Goal: Task Accomplishment & Management: Complete application form

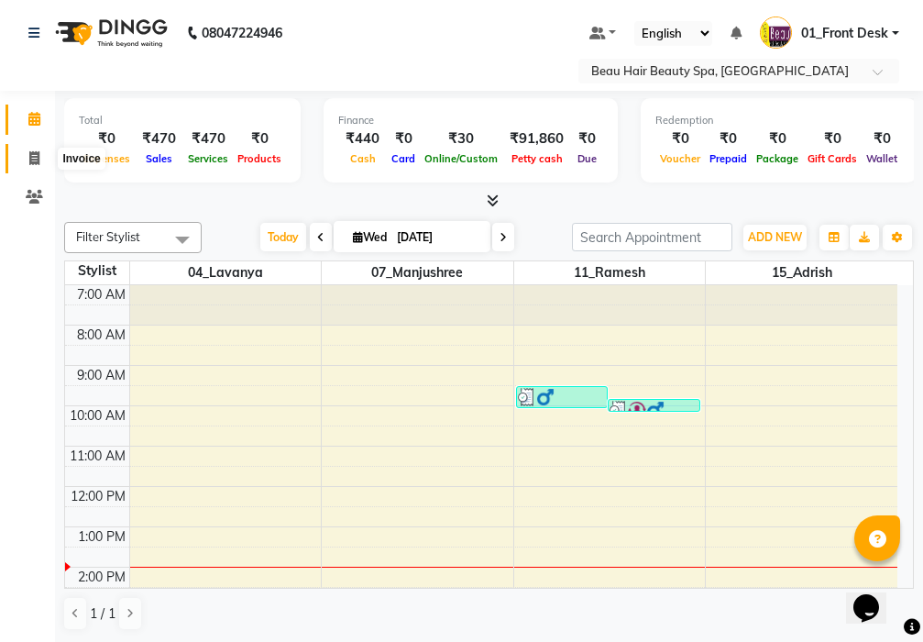
click at [33, 157] on icon at bounding box center [34, 158] width 10 height 14
select select "service"
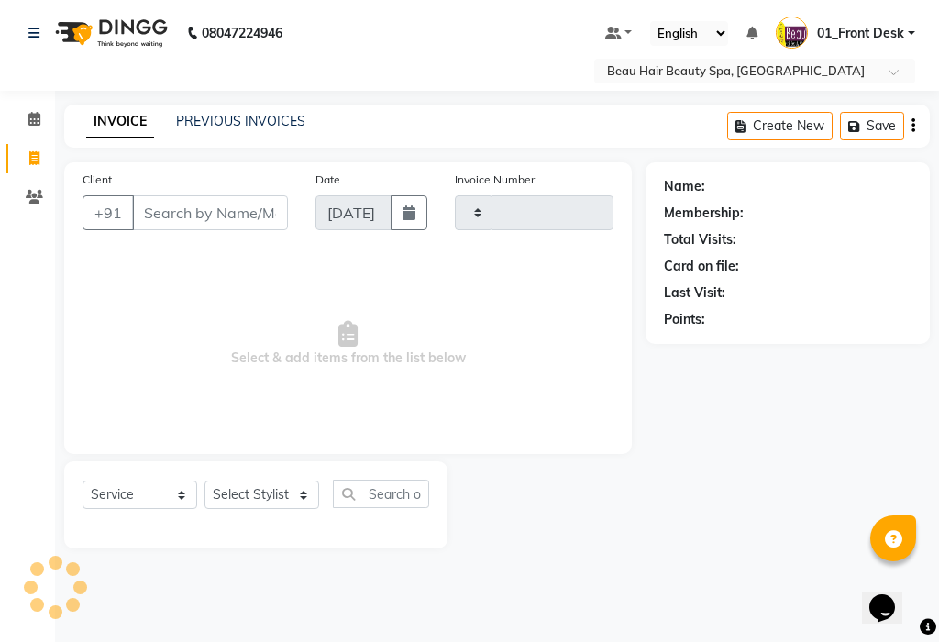
type input "2014"
select select "3470"
type input "6"
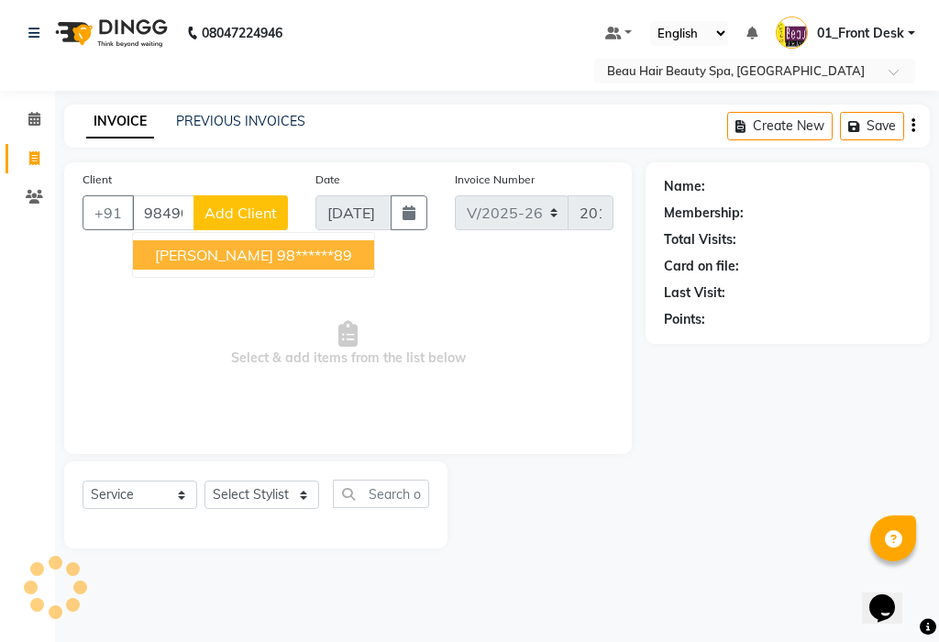
click at [277, 254] on ngb-highlight "98******89" at bounding box center [314, 255] width 75 height 18
type input "98******89"
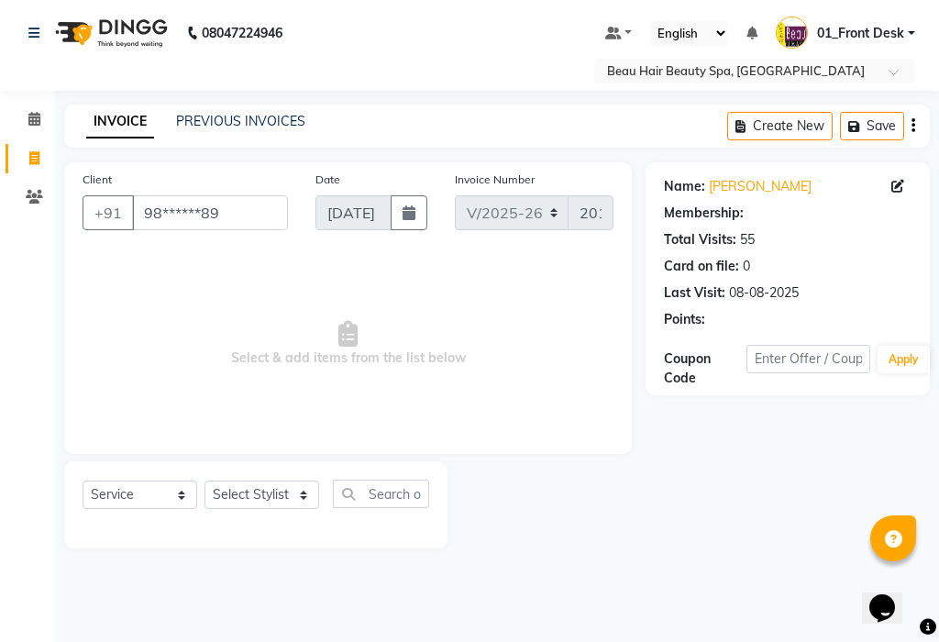
select select "1: Object"
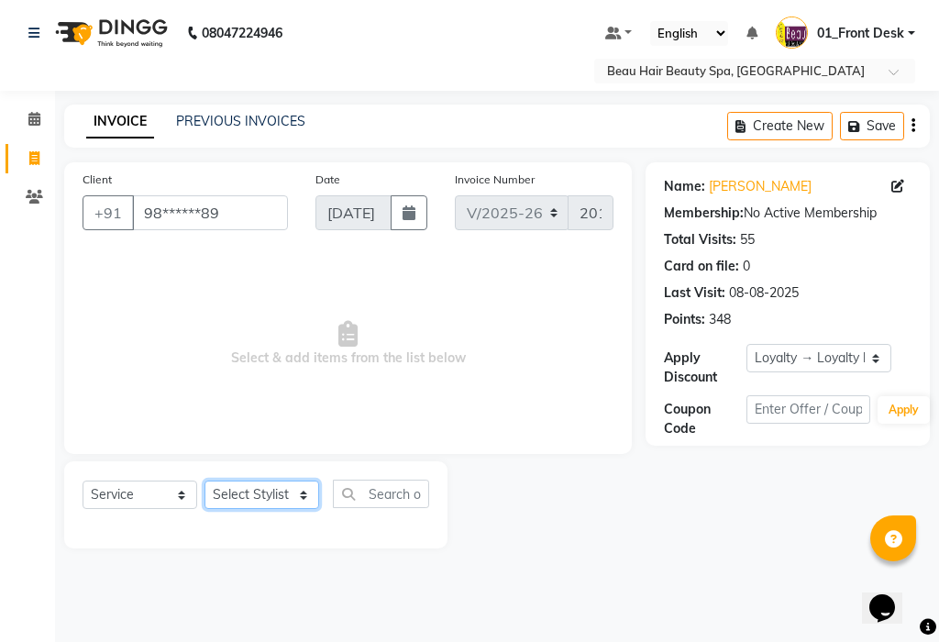
click at [235, 494] on select "Select Stylist 01_Front Desk 04_Lavanya 07_Manjushree 11_Ramesh 15_Adrish 26_Sr…" at bounding box center [261, 494] width 115 height 28
select select "15614"
click at [204, 480] on select "Select Stylist 01_Front Desk 04_Lavanya 07_Manjushree 11_Ramesh 15_Adrish 26_Sr…" at bounding box center [261, 494] width 115 height 28
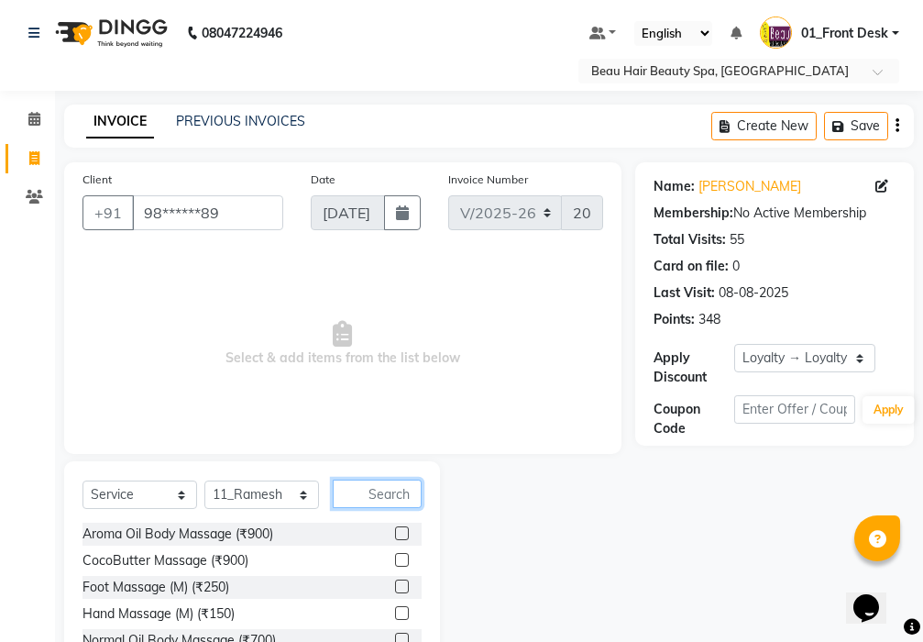
click at [385, 501] on input "text" at bounding box center [377, 493] width 89 height 28
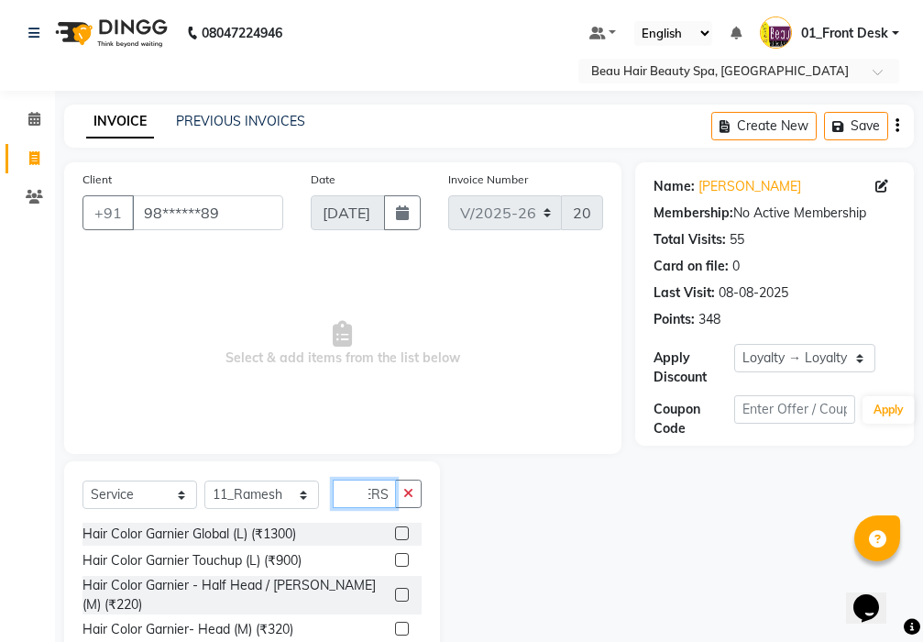
scroll to position [67, 0]
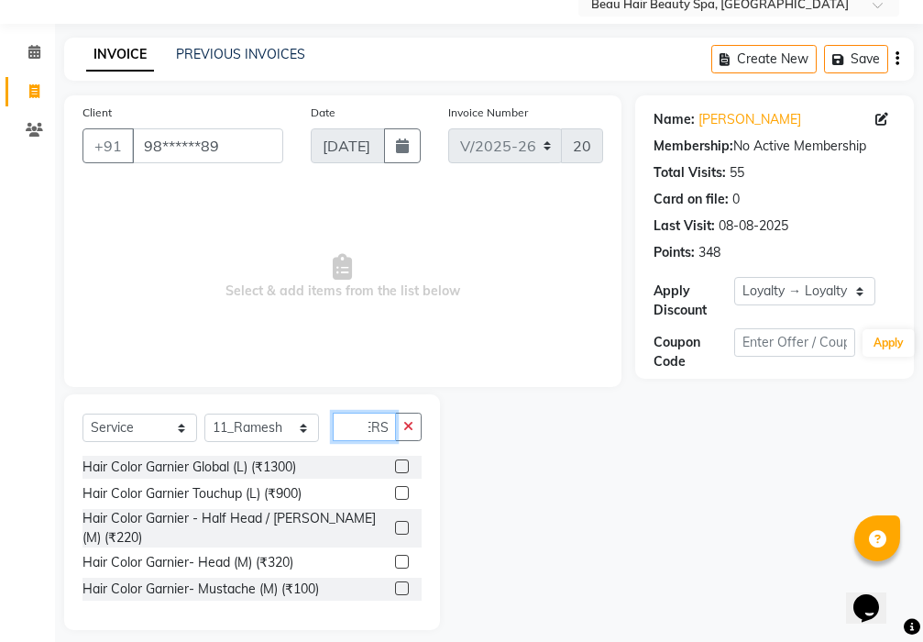
type input "[PERSON_NAME]"
click at [401, 555] on label at bounding box center [402, 562] width 14 height 14
click at [401, 556] on input "checkbox" at bounding box center [401, 562] width 12 height 12
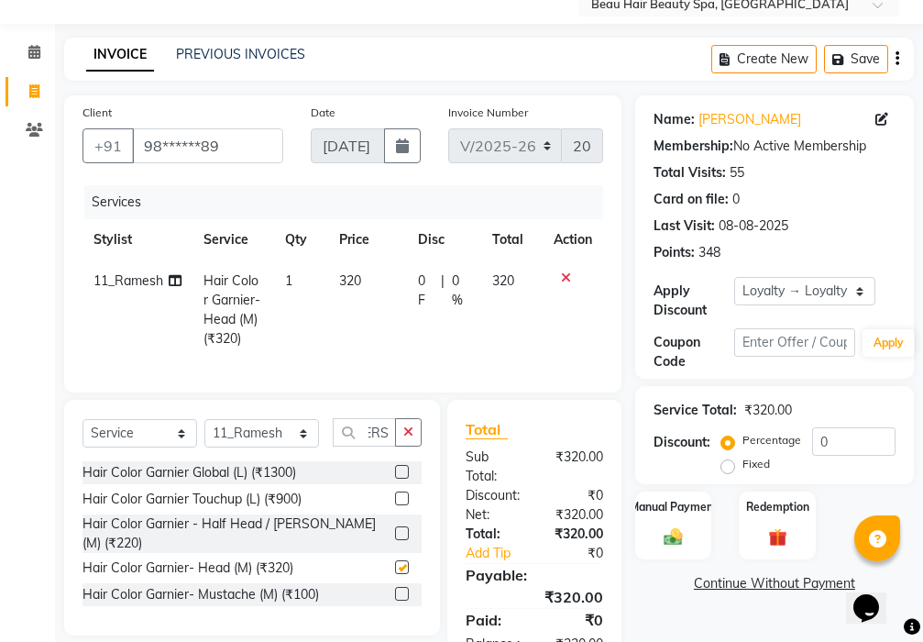
scroll to position [0, 0]
checkbox input "false"
click at [406, 438] on icon "button" at bounding box center [408, 431] width 10 height 13
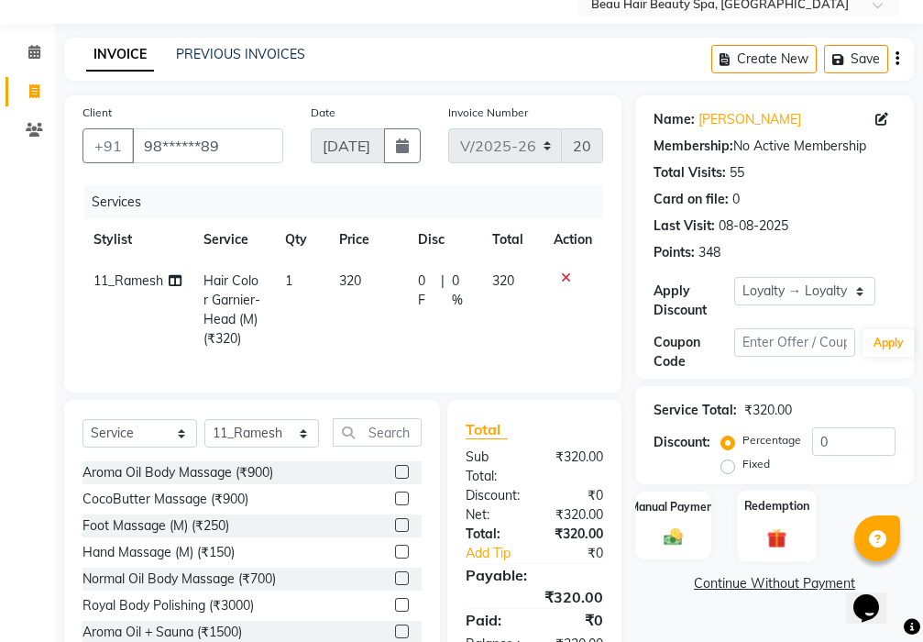
click at [777, 536] on img at bounding box center [777, 538] width 31 height 24
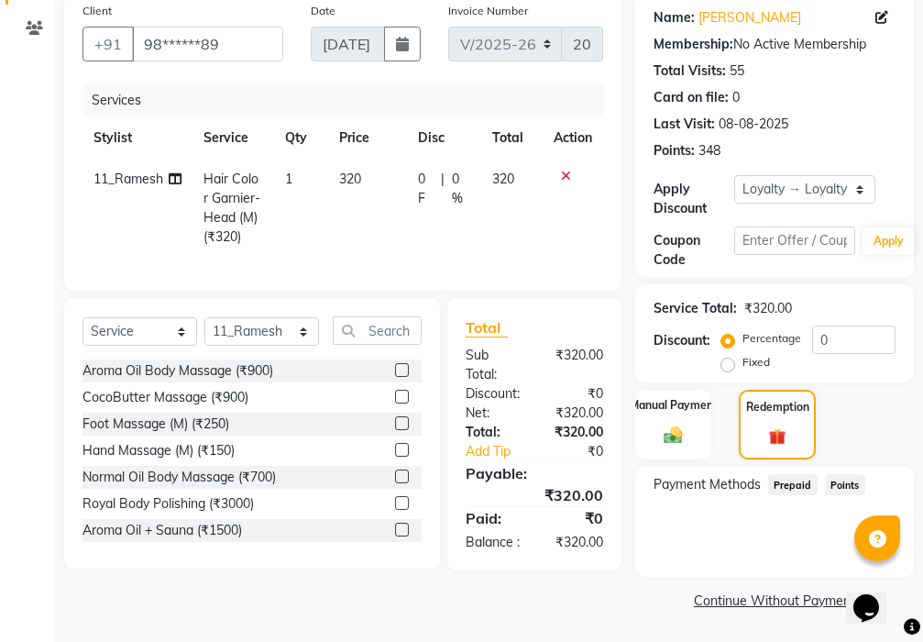
click at [841, 482] on span "Points" at bounding box center [845, 484] width 40 height 21
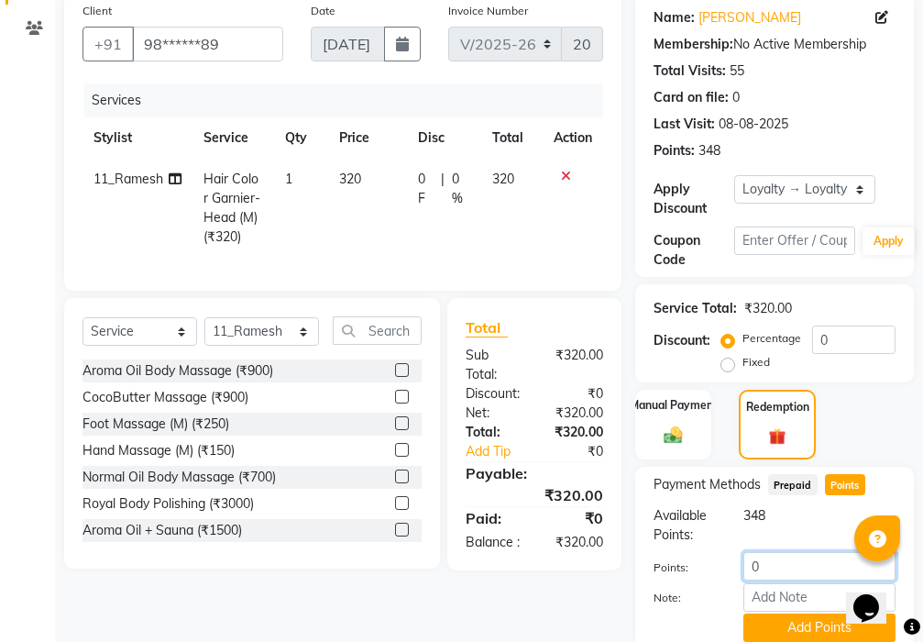
click at [766, 554] on input "0" at bounding box center [820, 566] width 152 height 28
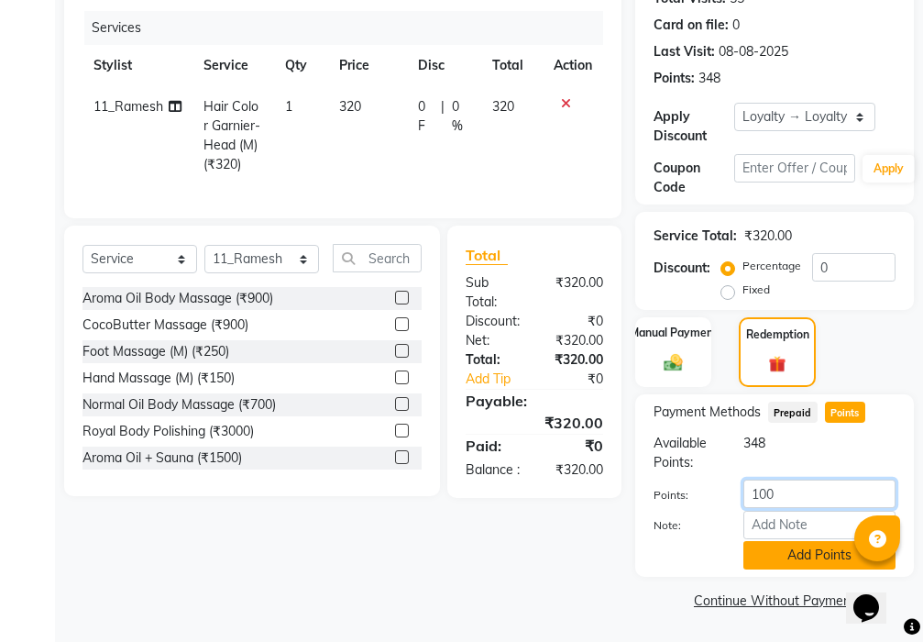
type input "100"
click at [803, 555] on button "Add Points" at bounding box center [820, 555] width 152 height 28
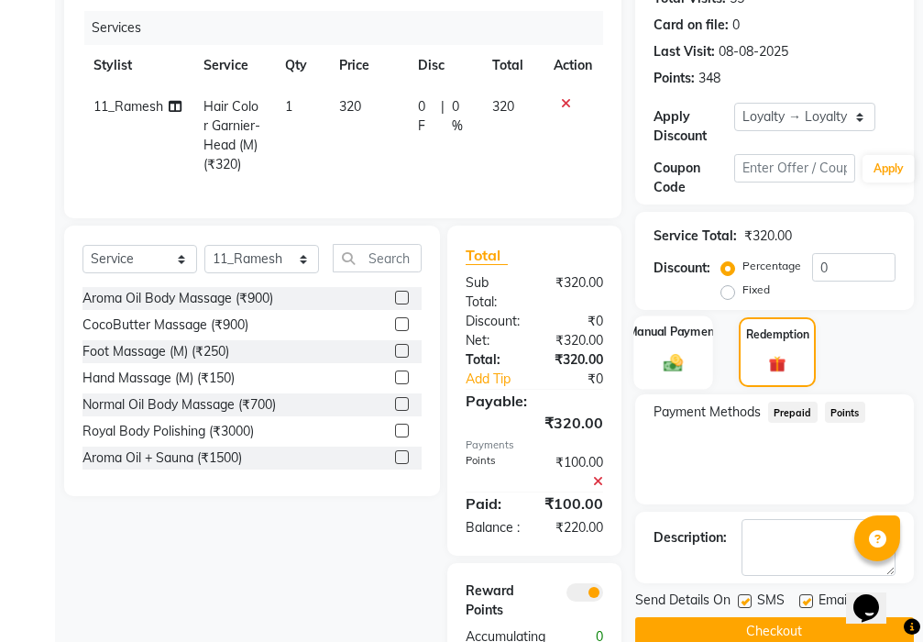
click at [677, 359] on img at bounding box center [673, 362] width 31 height 22
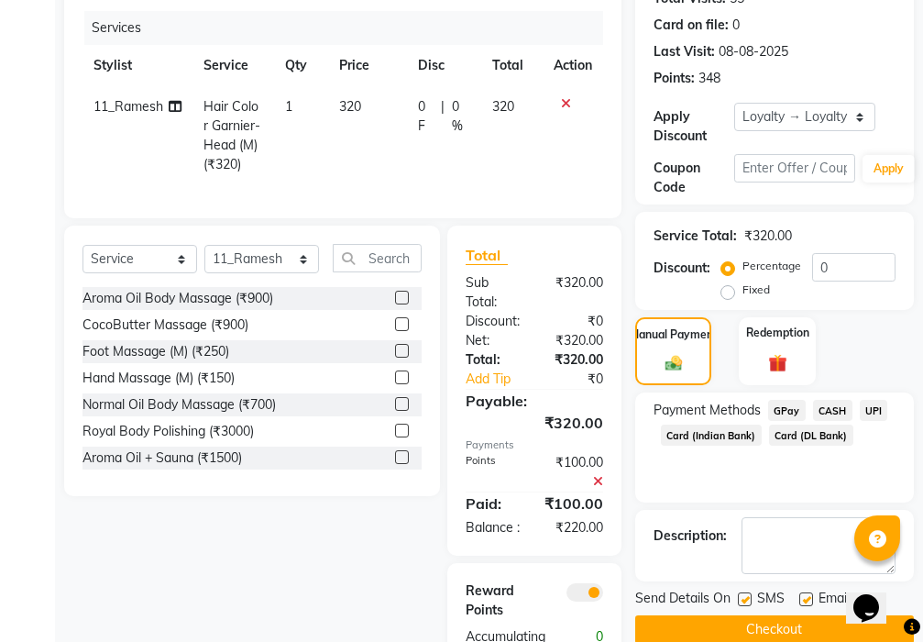
click at [829, 402] on span "CASH" at bounding box center [832, 410] width 39 height 21
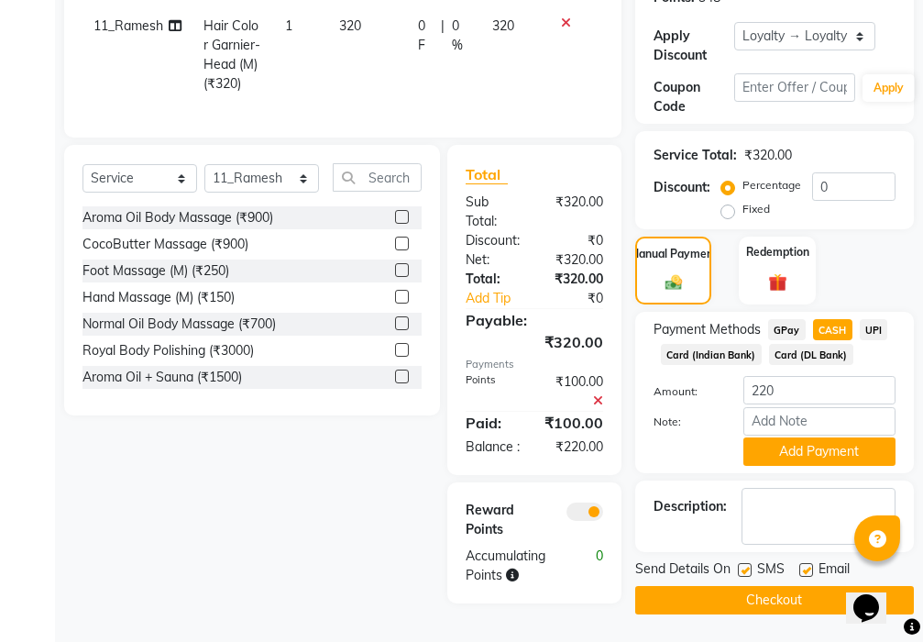
scroll to position [254, 0]
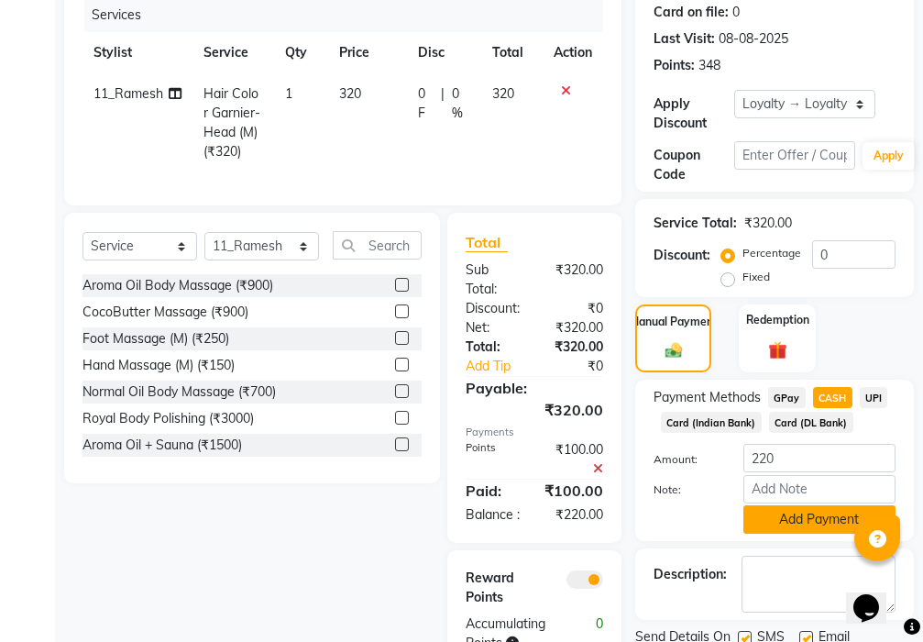
click at [809, 521] on button "Add Payment" at bounding box center [820, 519] width 152 height 28
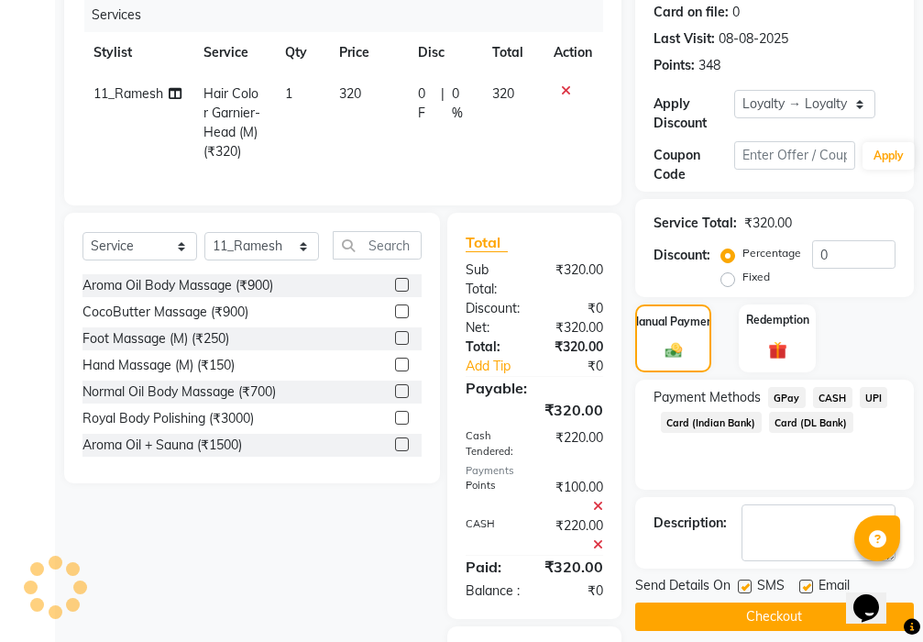
scroll to position [441, 0]
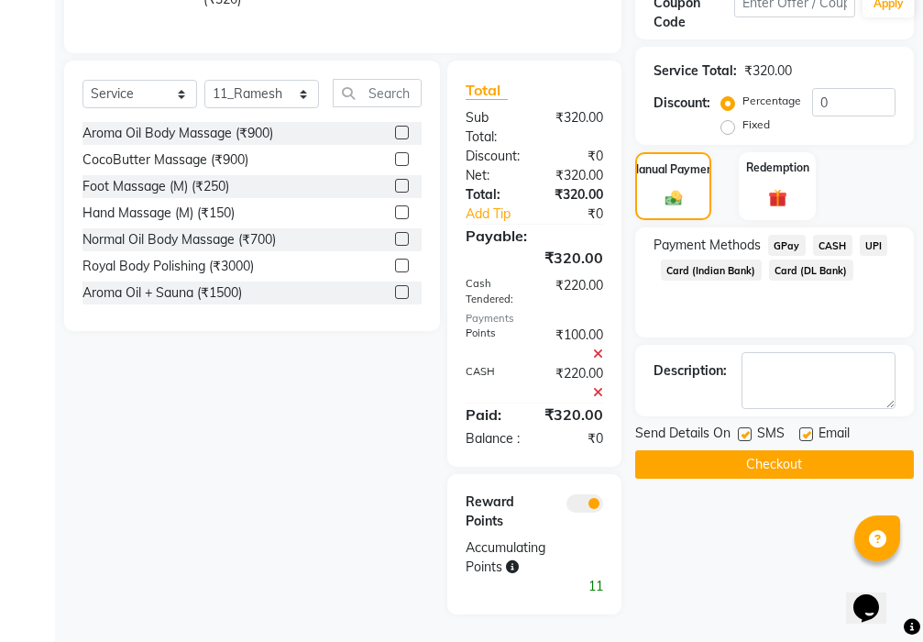
click at [758, 450] on button "Checkout" at bounding box center [774, 464] width 279 height 28
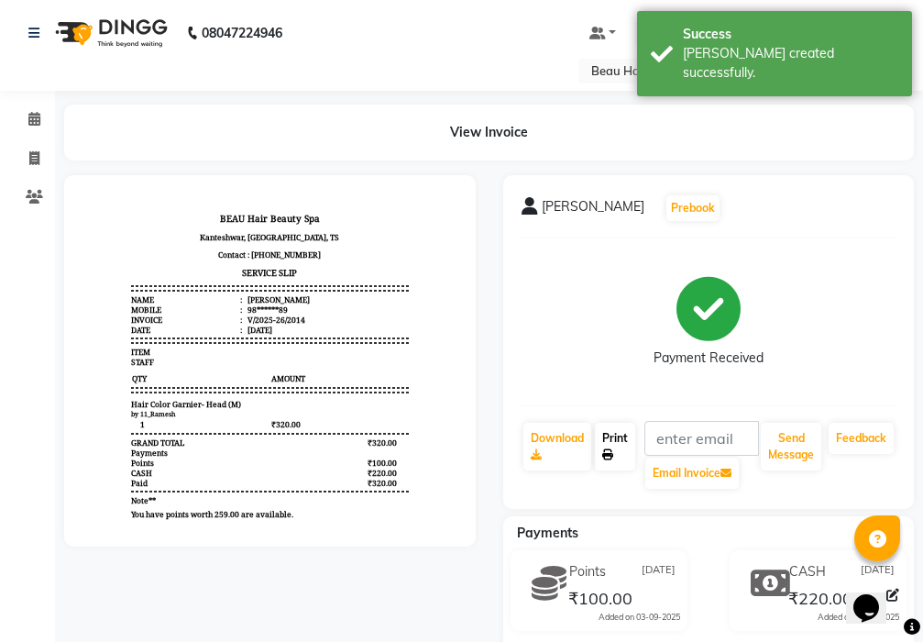
click at [620, 439] on link "Print" at bounding box center [615, 447] width 40 height 48
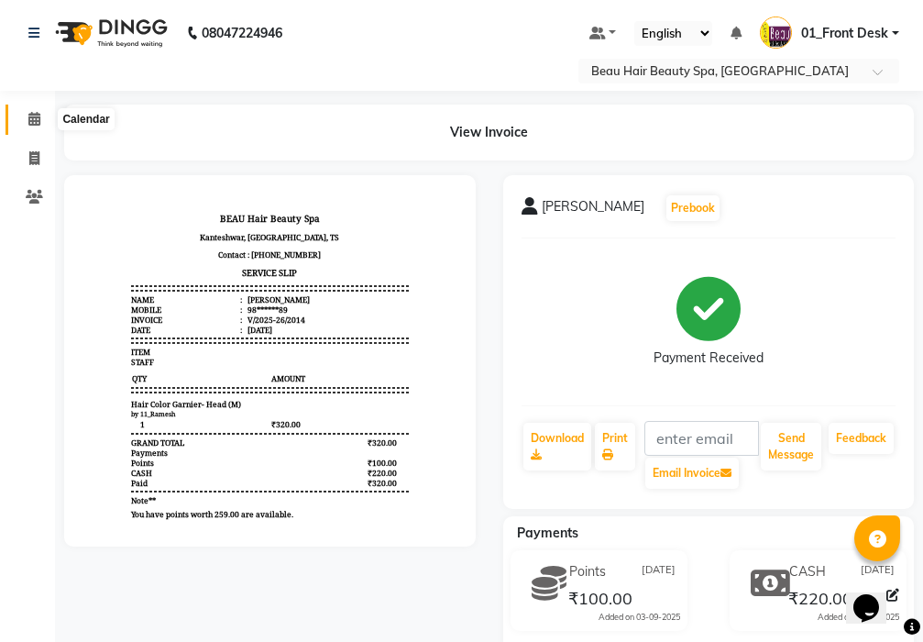
click at [35, 122] on icon at bounding box center [34, 119] width 12 height 14
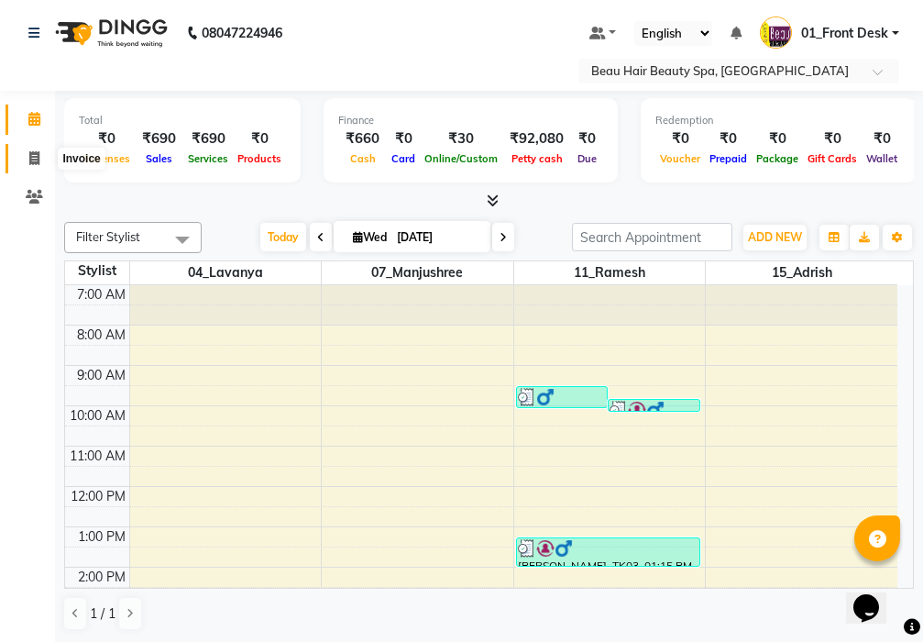
click at [32, 154] on icon at bounding box center [34, 158] width 10 height 14
select select "service"
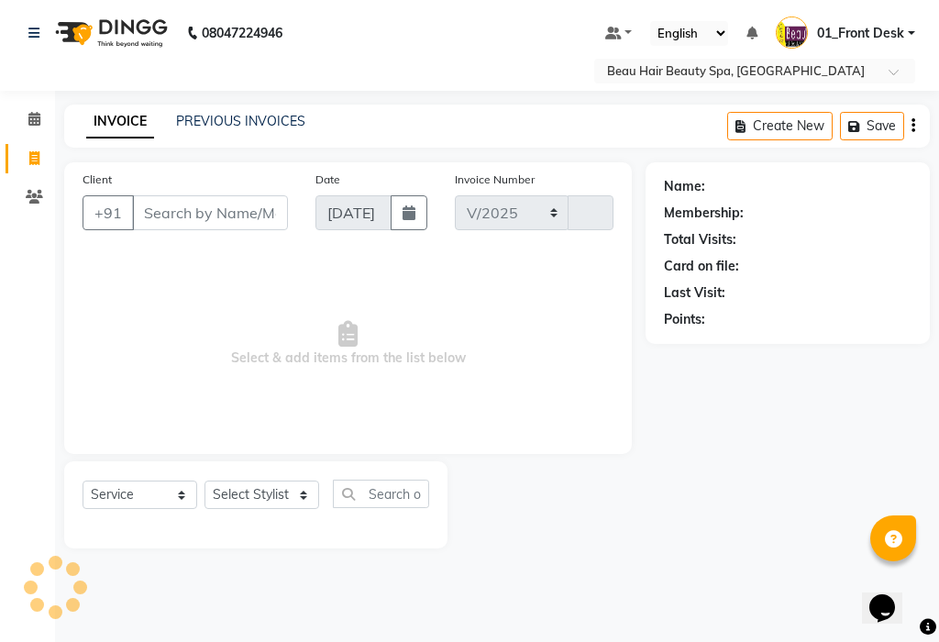
select select "3470"
type input "2015"
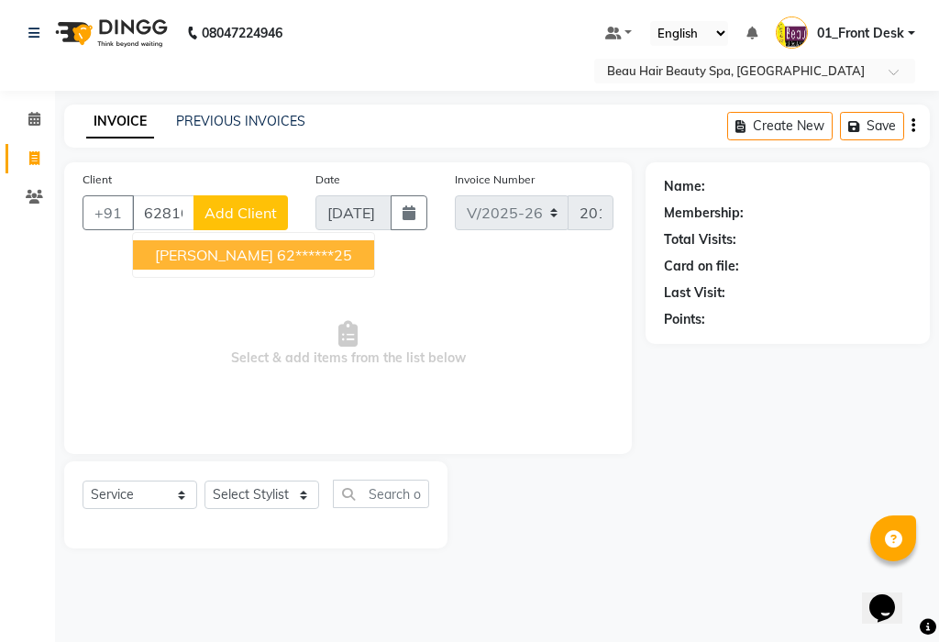
click at [247, 259] on span "[PERSON_NAME]" at bounding box center [214, 255] width 118 height 18
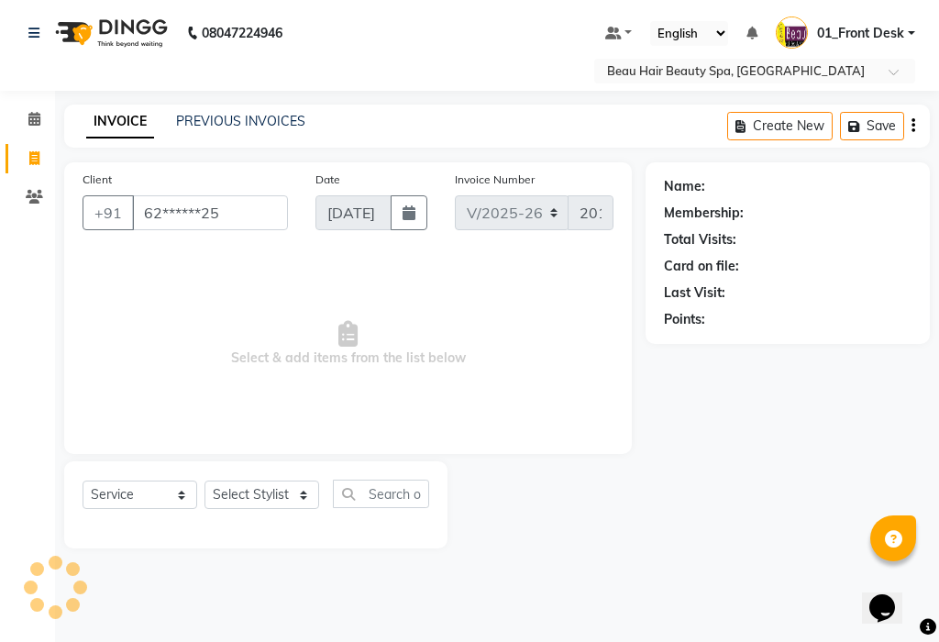
type input "62******25"
select select "1: Object"
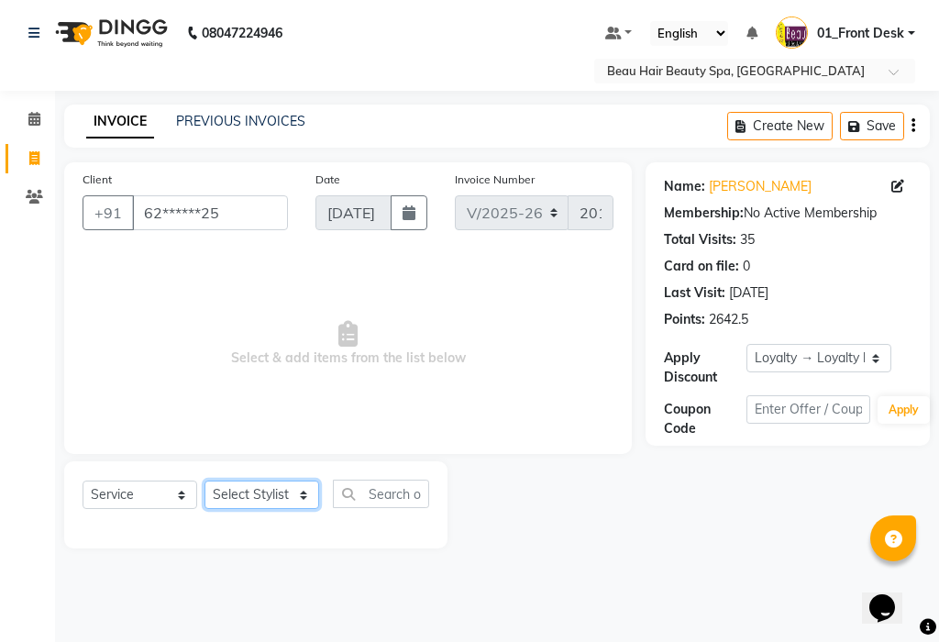
click at [244, 493] on select "Select Stylist 01_Front Desk 04_Lavanya 07_Manjushree 11_Ramesh 15_Adrish 26_Sr…" at bounding box center [261, 494] width 115 height 28
select select "15614"
click at [204, 480] on select "Select Stylist 01_Front Desk 04_Lavanya 07_Manjushree 11_Ramesh 15_Adrish 26_Sr…" at bounding box center [261, 494] width 115 height 28
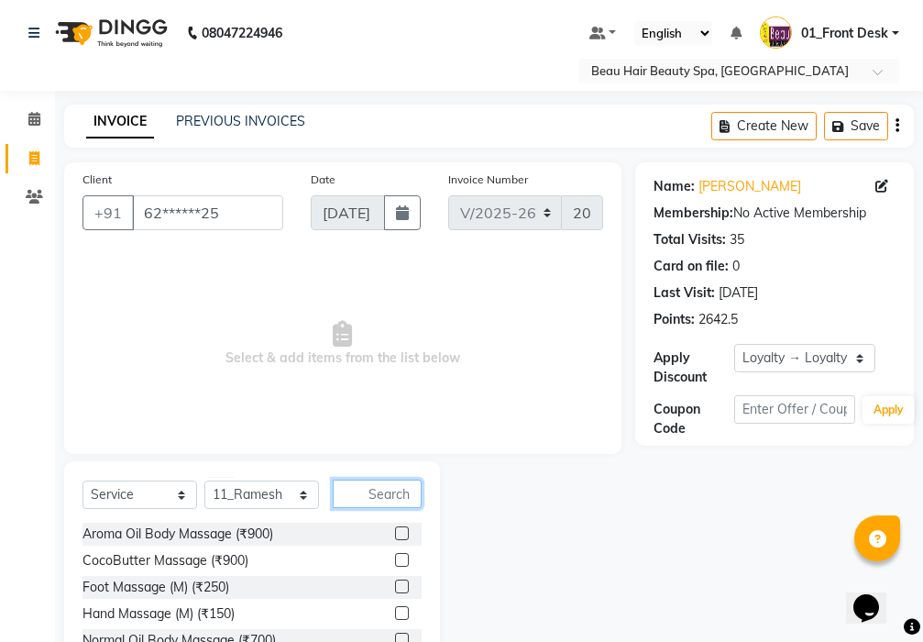
click at [376, 501] on input "text" at bounding box center [377, 493] width 89 height 28
type input "NOR"
click at [395, 615] on label at bounding box center [402, 613] width 14 height 14
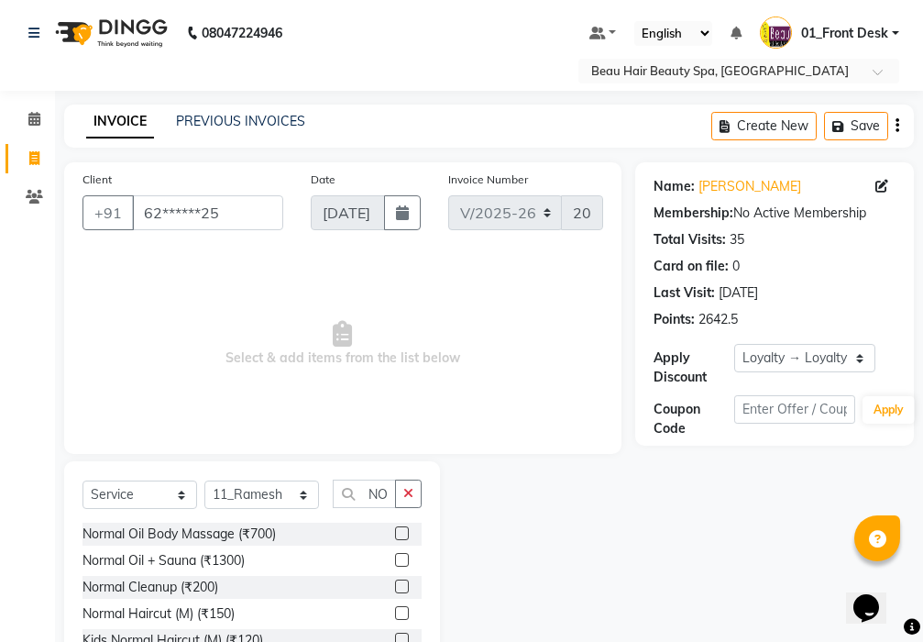
click at [395, 615] on input "checkbox" at bounding box center [401, 614] width 12 height 12
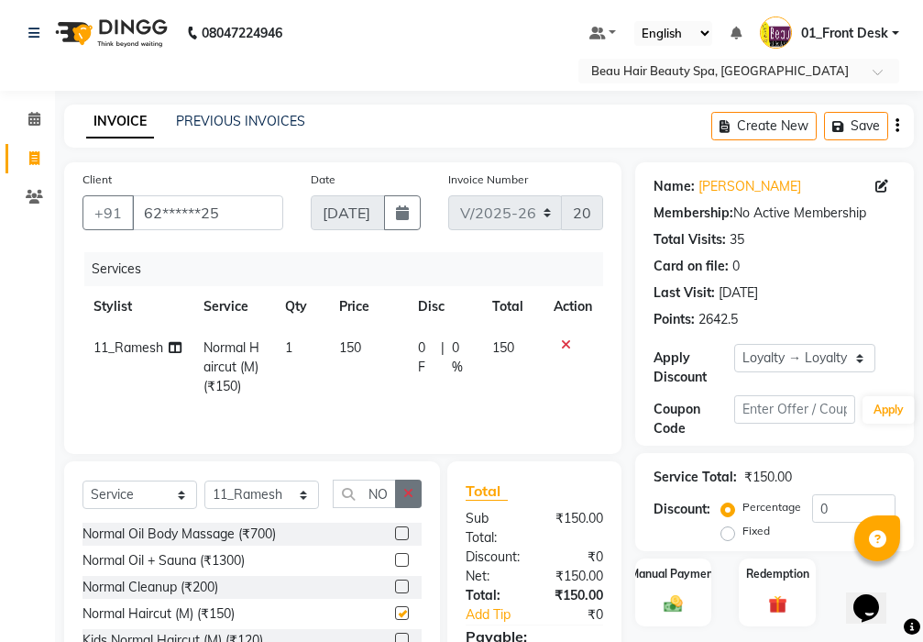
checkbox input "false"
click at [369, 344] on td "150" at bounding box center [367, 367] width 79 height 80
select select "15614"
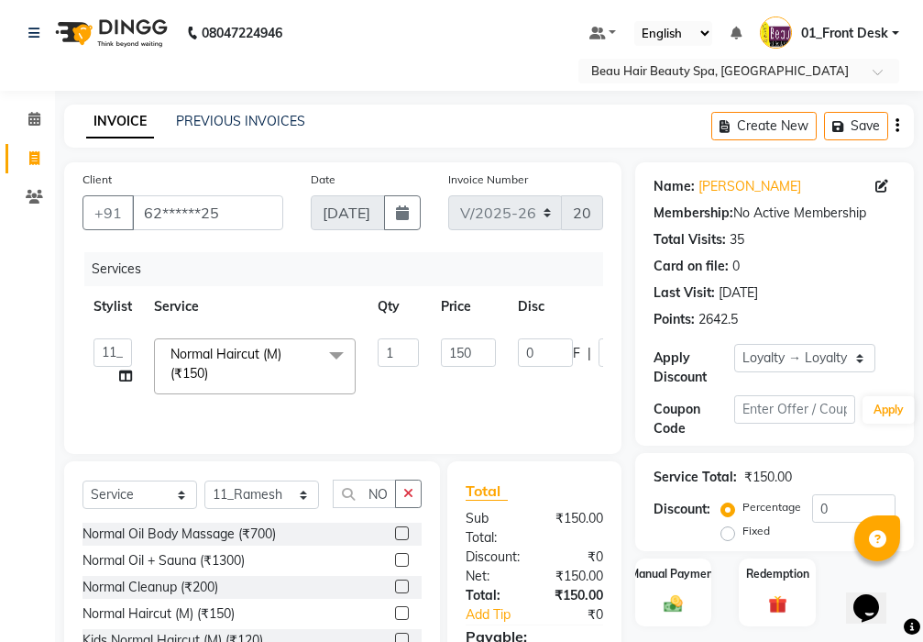
click at [369, 344] on td "1" at bounding box center [398, 366] width 63 height 78
click at [477, 347] on input "150" at bounding box center [468, 352] width 55 height 28
type input "1"
type input "200"
click at [361, 496] on input "NOR" at bounding box center [364, 493] width 63 height 28
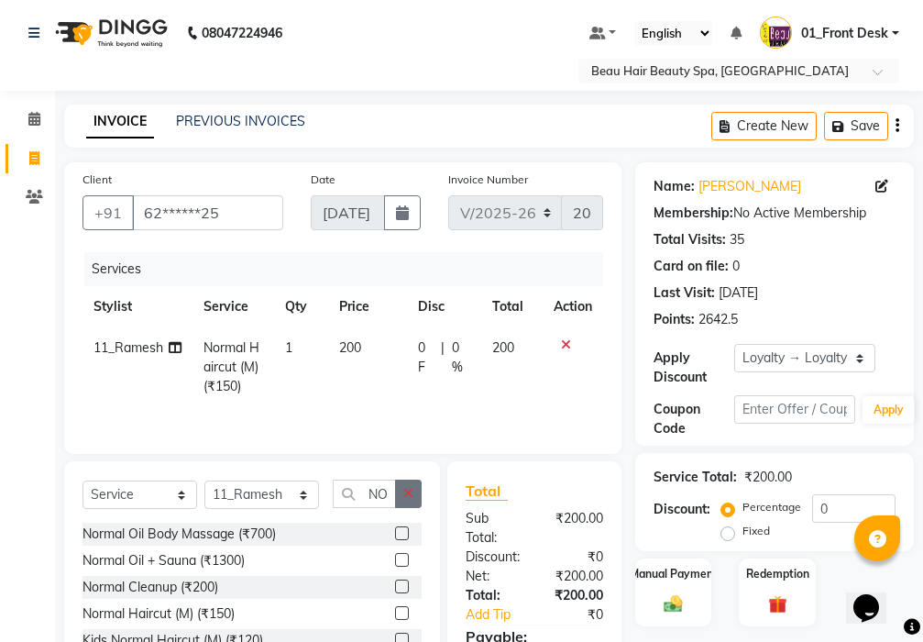
click at [409, 497] on icon "button" at bounding box center [408, 493] width 10 height 13
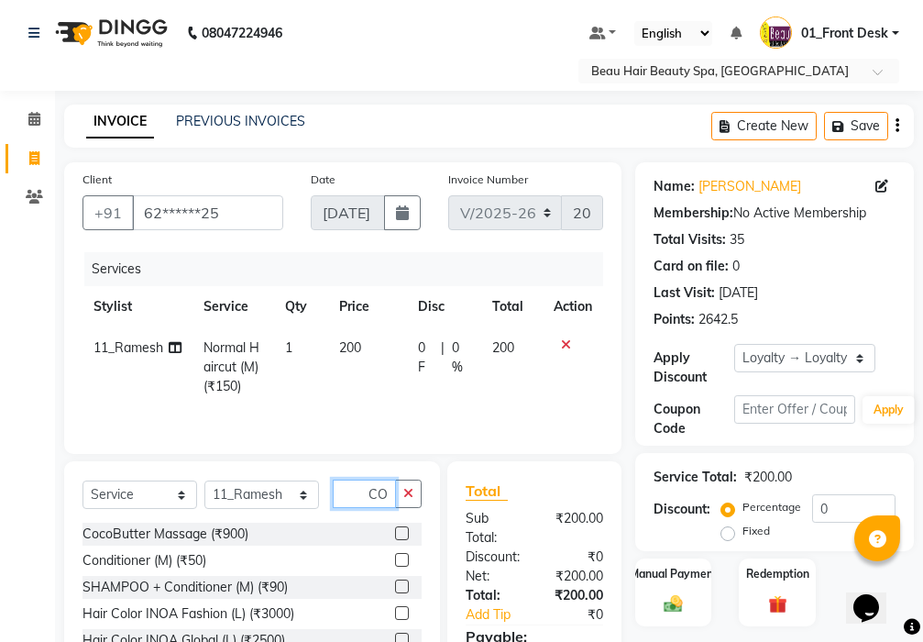
scroll to position [0, 7]
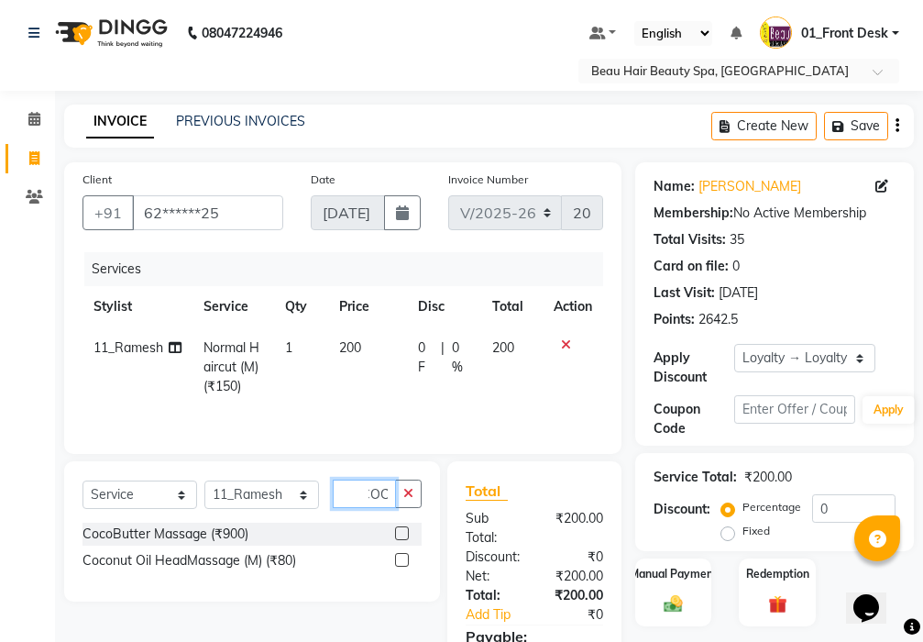
type input "COC"
click at [398, 564] on label at bounding box center [402, 560] width 14 height 14
click at [398, 564] on input "checkbox" at bounding box center [401, 561] width 12 height 12
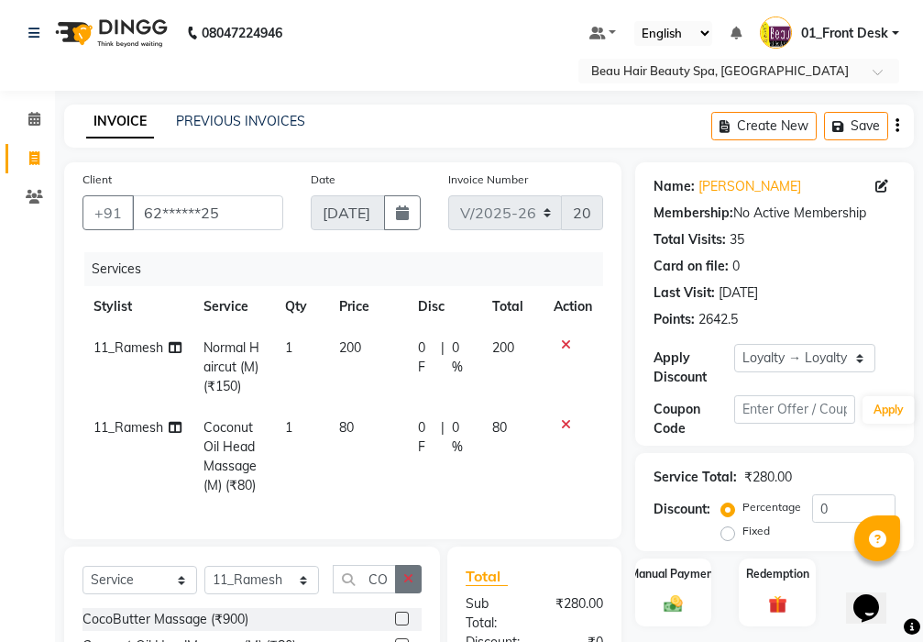
checkbox input "false"
click at [404, 585] on icon "button" at bounding box center [408, 578] width 10 height 13
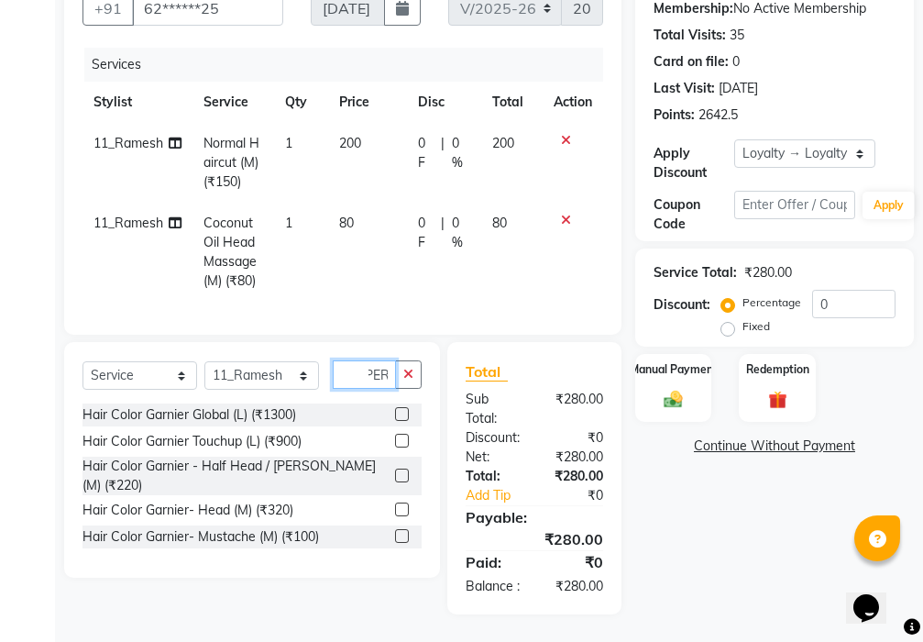
scroll to position [0, 17]
type input "[PERSON_NAME]"
click at [402, 502] on label at bounding box center [402, 509] width 14 height 14
click at [402, 504] on input "checkbox" at bounding box center [401, 510] width 12 height 12
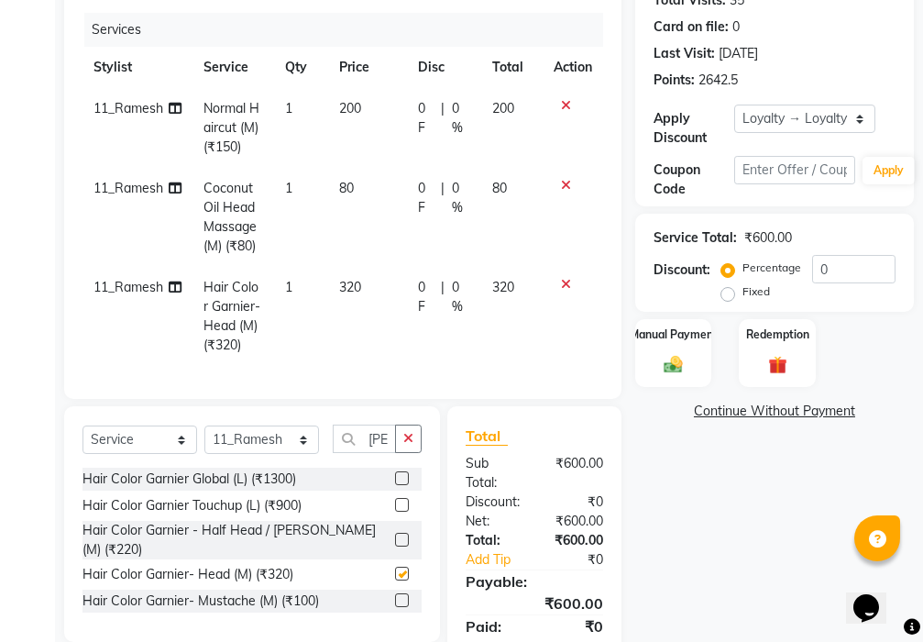
checkbox input "false"
click at [403, 546] on label at bounding box center [402, 540] width 14 height 14
click at [403, 546] on input "checkbox" at bounding box center [401, 540] width 12 height 12
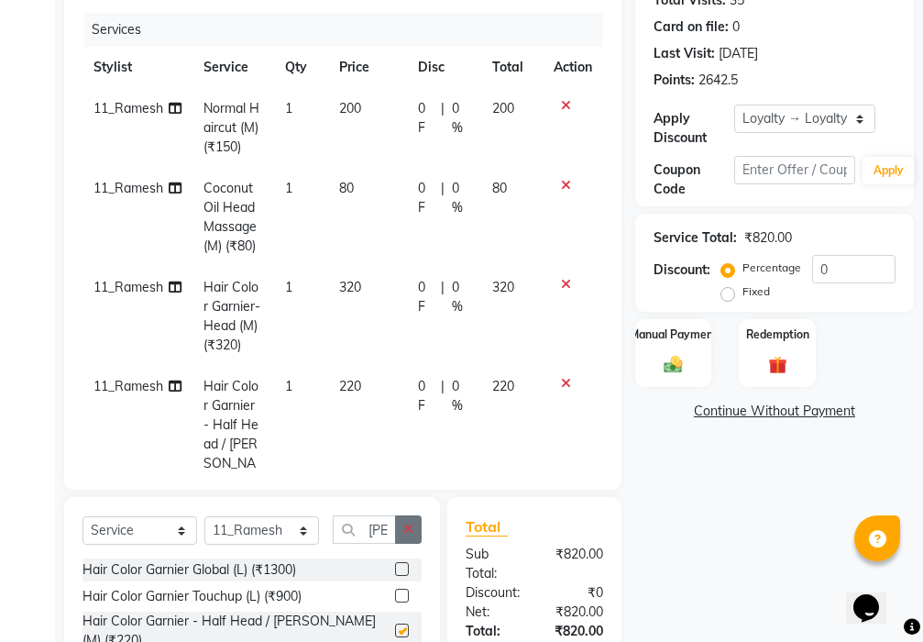
checkbox input "false"
click at [411, 528] on icon "button" at bounding box center [408, 529] width 10 height 13
click at [396, 528] on input "text" at bounding box center [364, 529] width 63 height 28
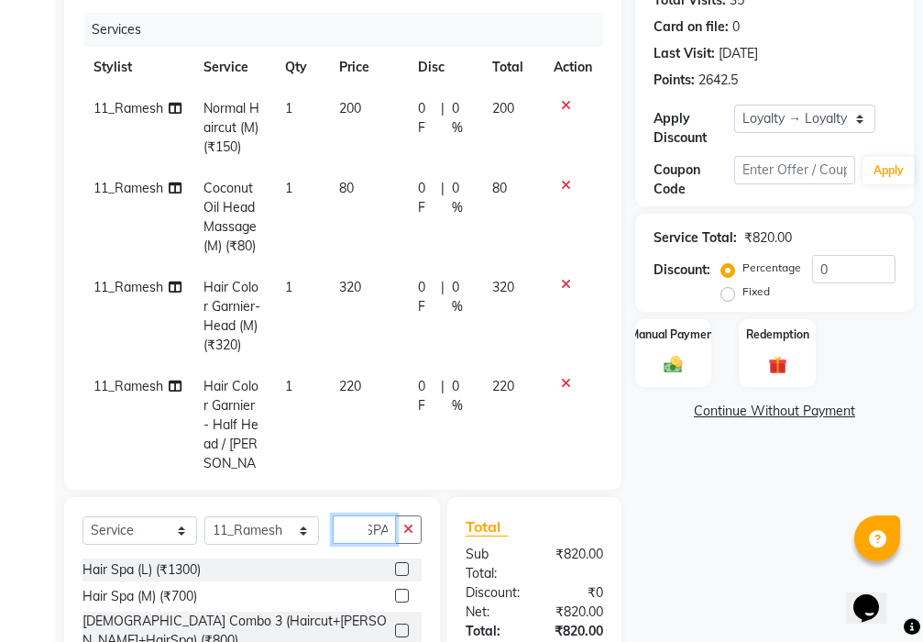
scroll to position [413, 0]
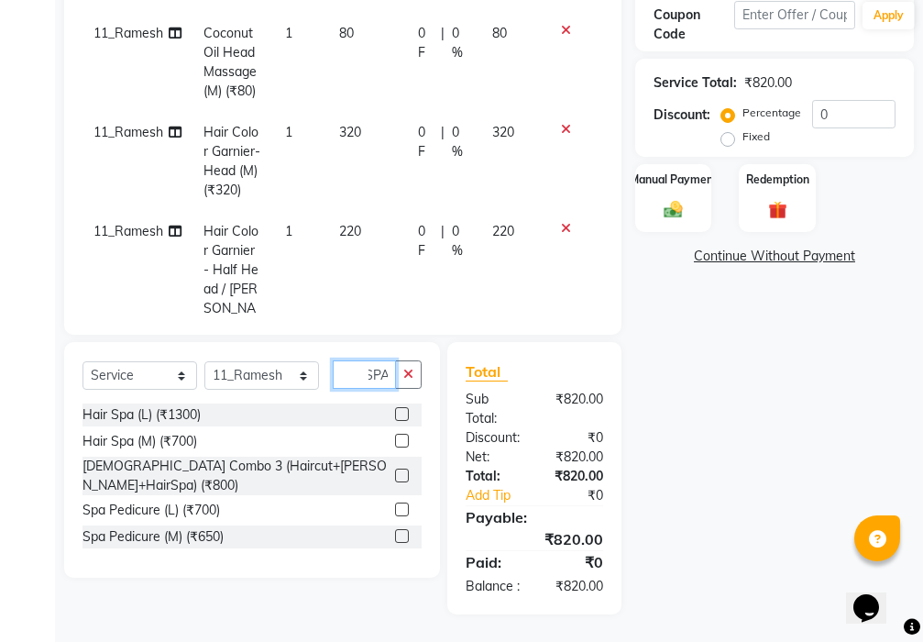
type input "SPA"
click at [401, 529] on label at bounding box center [402, 536] width 14 height 14
click at [401, 531] on input "checkbox" at bounding box center [401, 537] width 12 height 12
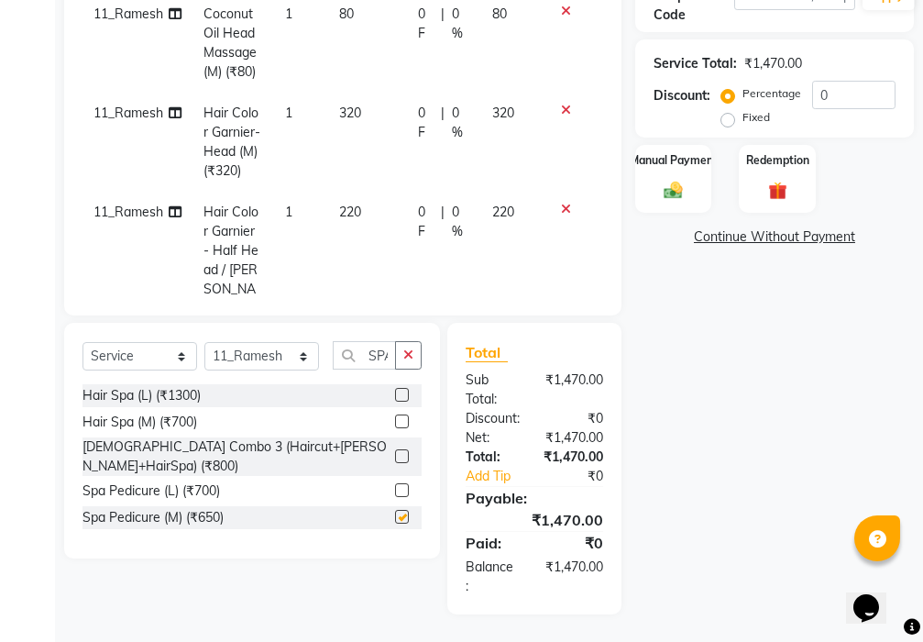
checkbox input "false"
click at [407, 351] on icon "button" at bounding box center [408, 354] width 10 height 13
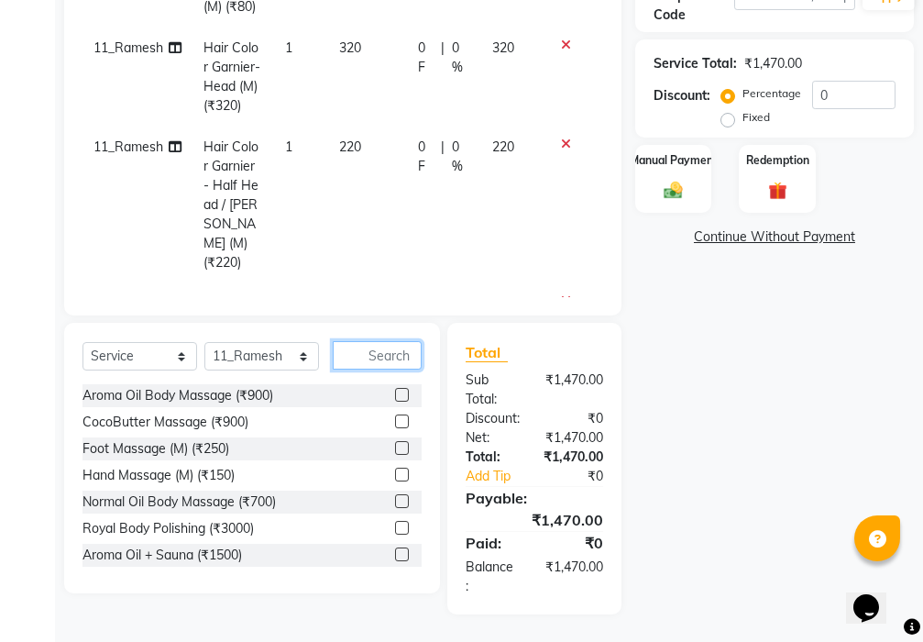
scroll to position [142, 0]
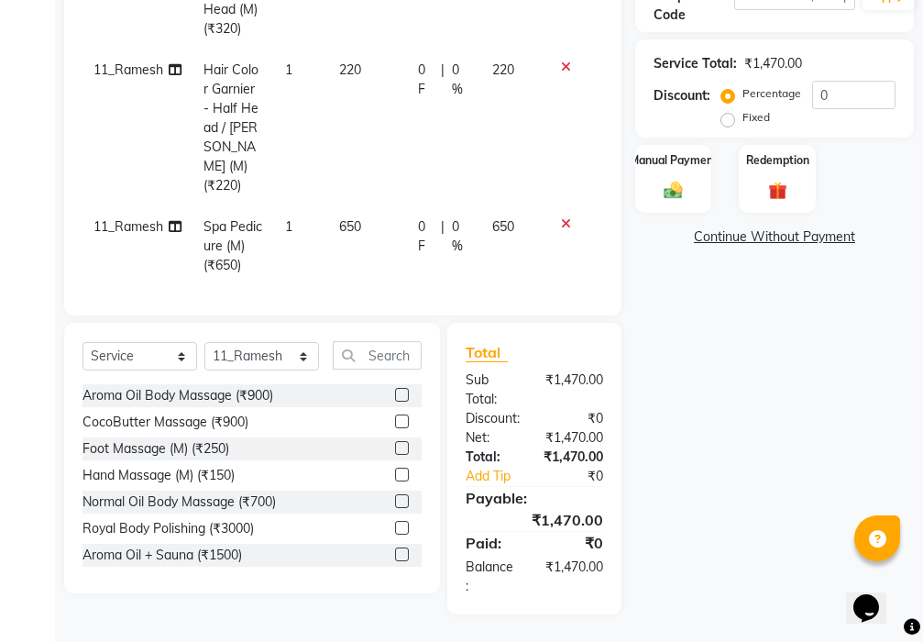
click at [361, 206] on td "650" at bounding box center [367, 246] width 79 height 80
select select "15614"
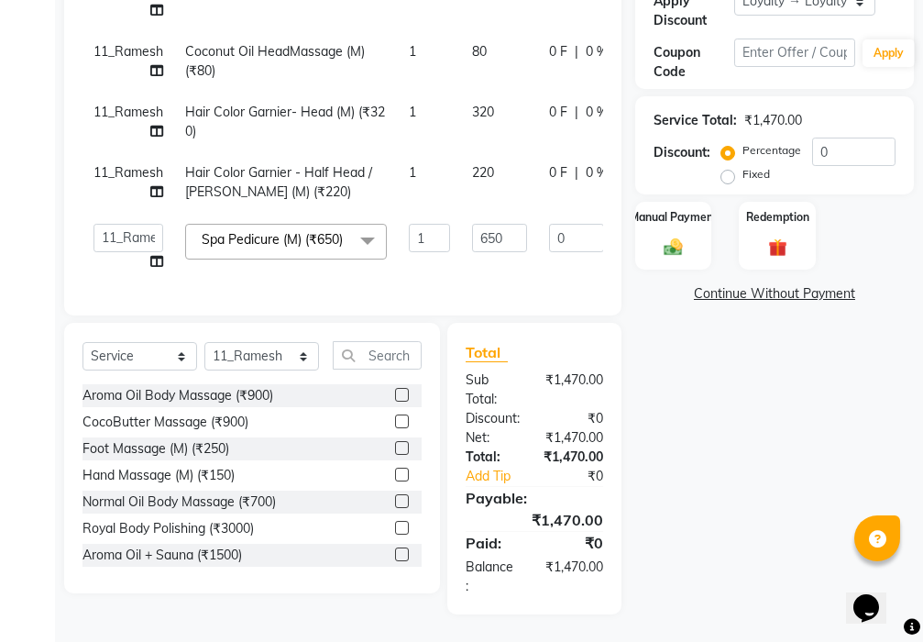
scroll to position [0, 0]
click at [506, 226] on input "650" at bounding box center [499, 238] width 55 height 28
type input "6"
type input "580"
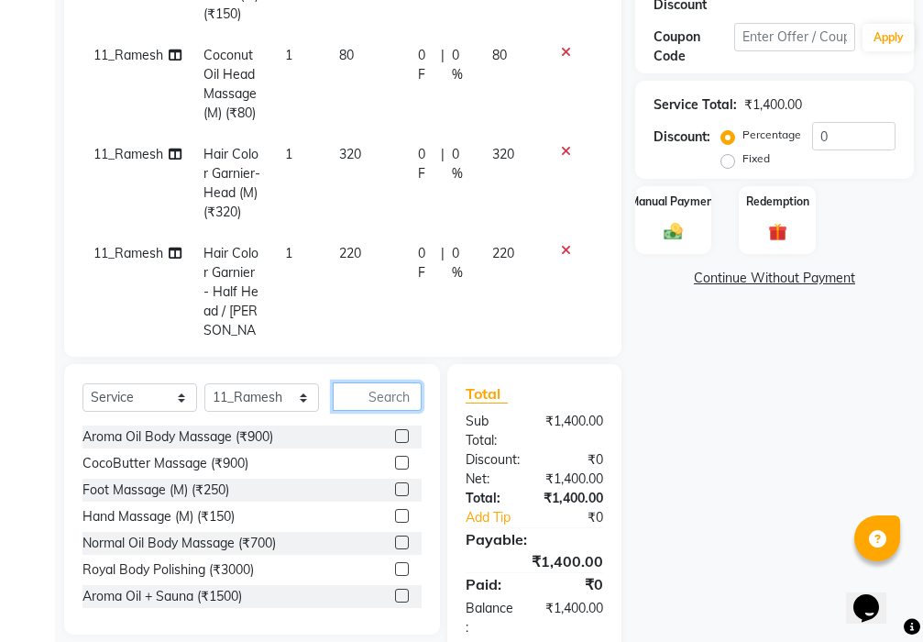
click at [381, 360] on div "Client +91 62******25 Date [DATE] Invoice Number V/2025 V/[PHONE_NUMBER] Servic…" at bounding box center [342, 222] width 585 height 865
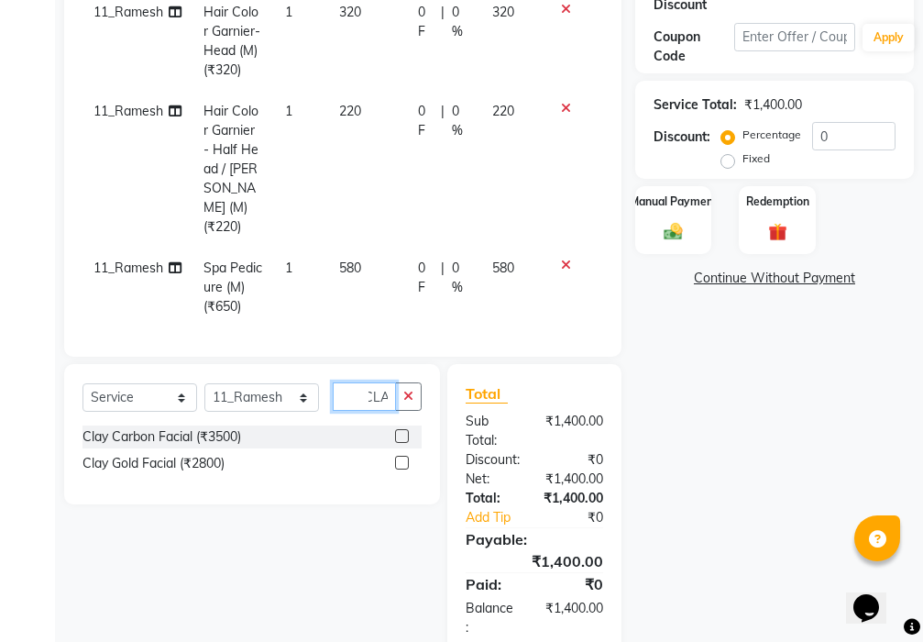
scroll to position [0, 12]
type input "CLAY"
click at [399, 436] on label at bounding box center [402, 436] width 14 height 14
click at [399, 436] on input "checkbox" at bounding box center [401, 437] width 12 height 12
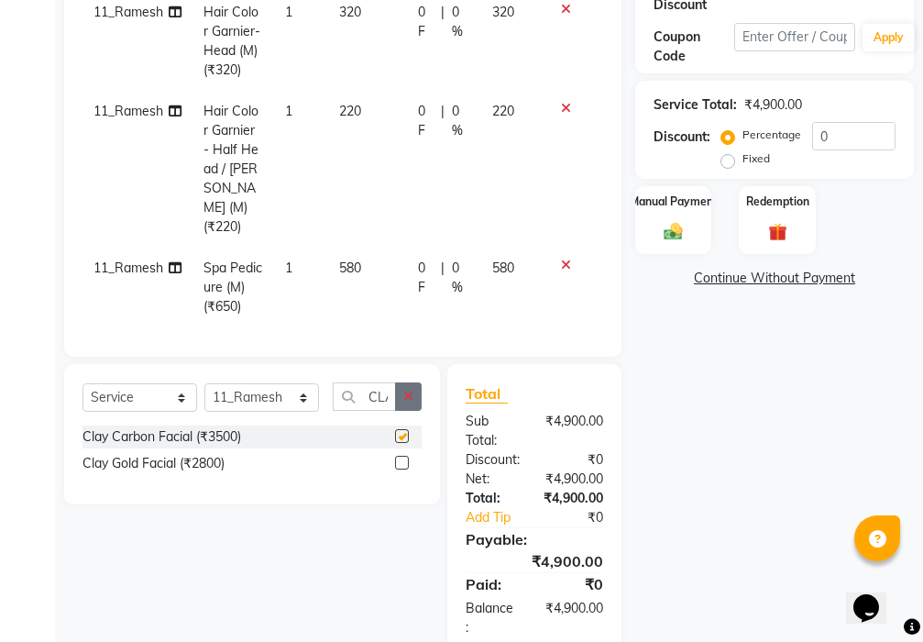
checkbox input "false"
click at [403, 392] on icon "button" at bounding box center [408, 396] width 10 height 13
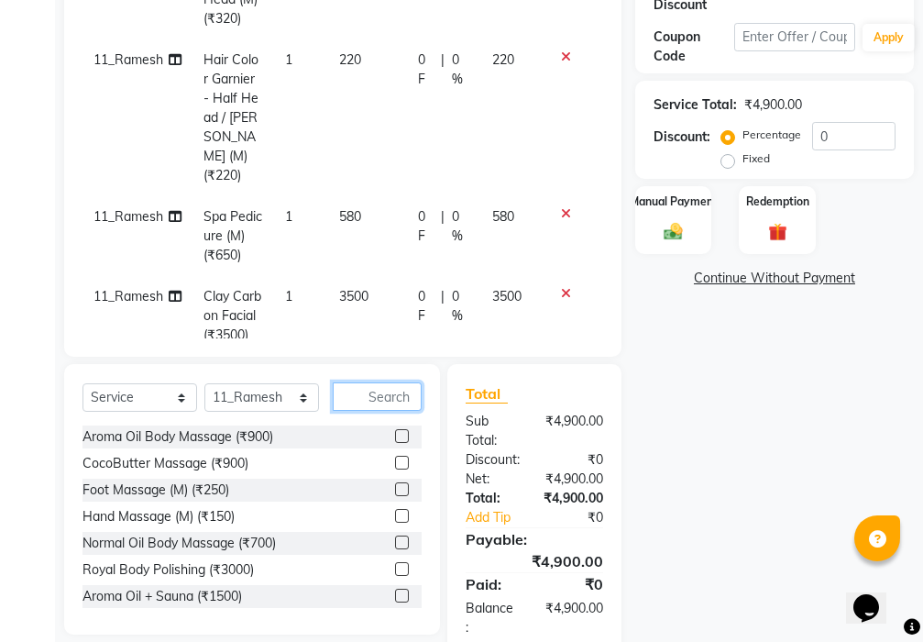
scroll to position [222, 0]
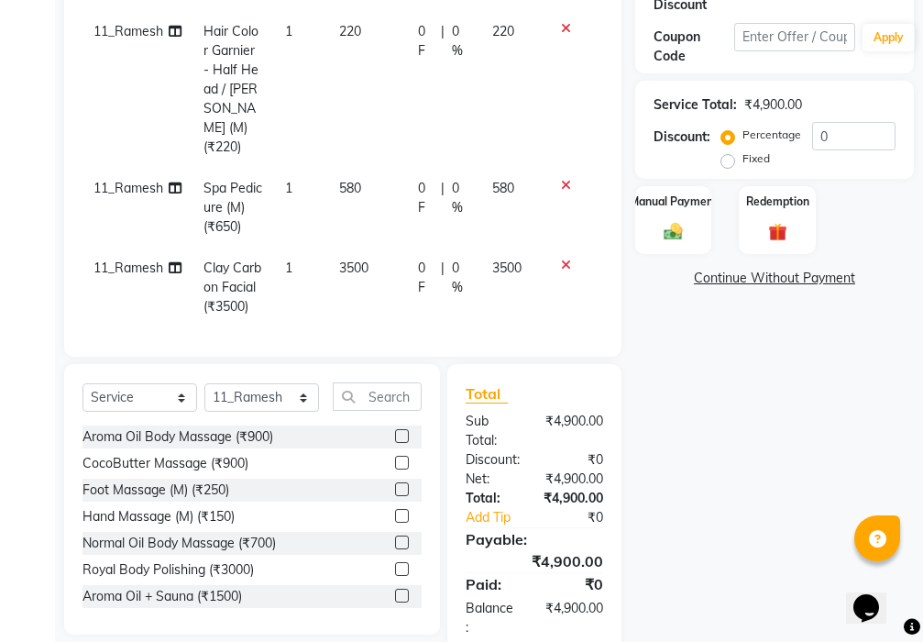
click at [370, 248] on td "3500" at bounding box center [367, 288] width 79 height 80
select select "15614"
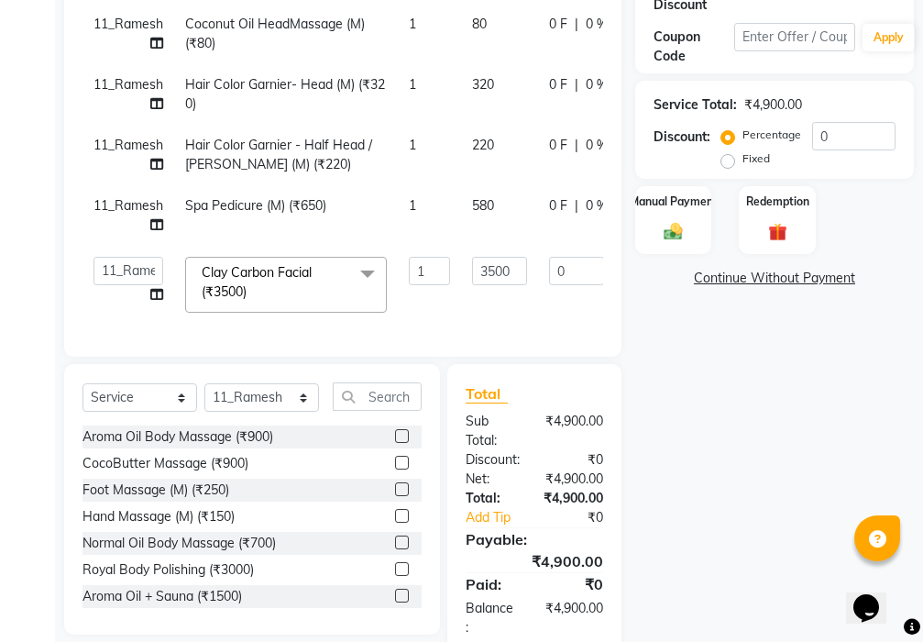
scroll to position [28, 0]
click at [515, 258] on input "3500" at bounding box center [499, 271] width 55 height 28
type input "3"
type input "2560"
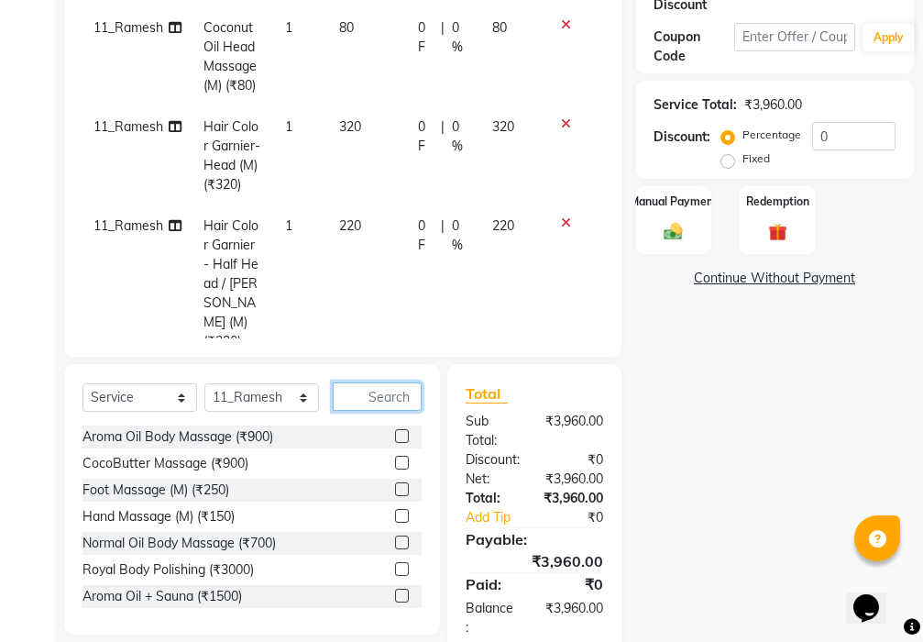
click at [368, 400] on input "text" at bounding box center [377, 396] width 89 height 28
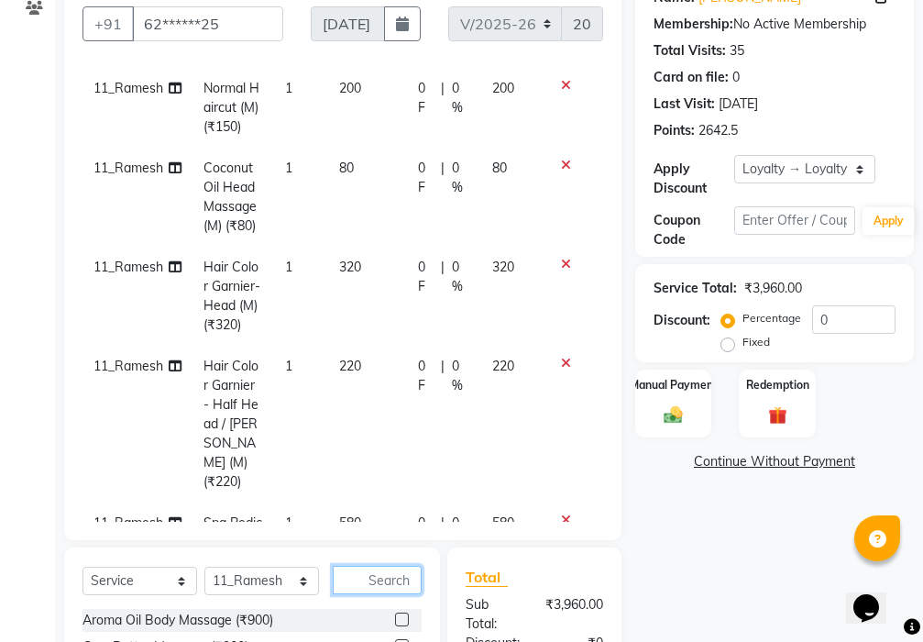
scroll to position [222, 0]
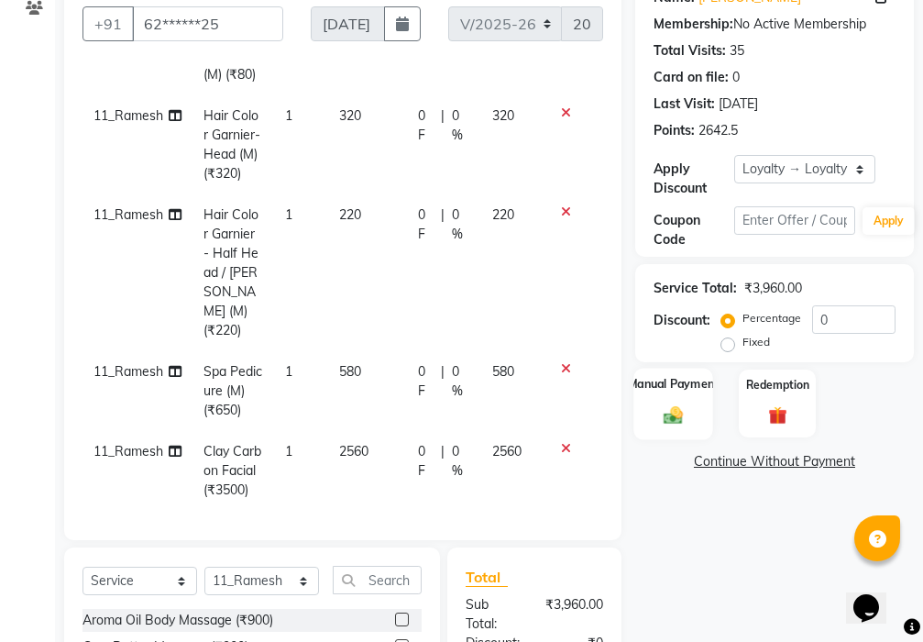
click at [680, 409] on img at bounding box center [673, 415] width 31 height 22
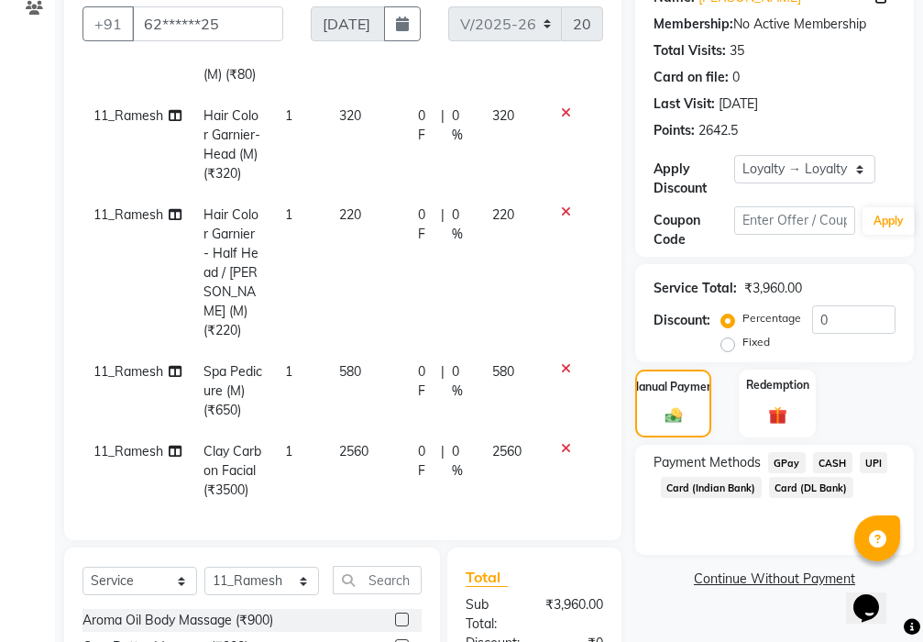
click at [780, 457] on span "GPay" at bounding box center [787, 462] width 38 height 21
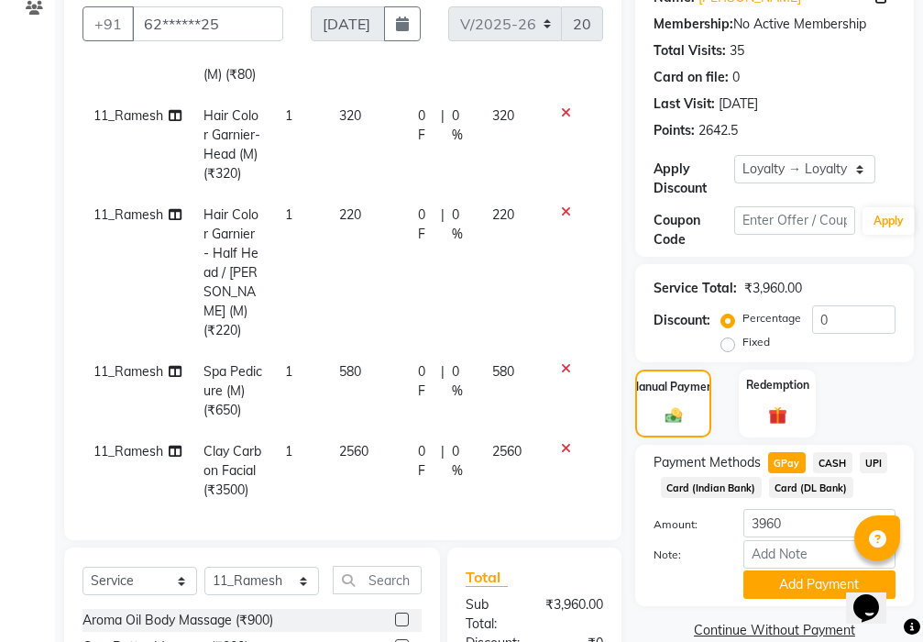
scroll to position [413, 0]
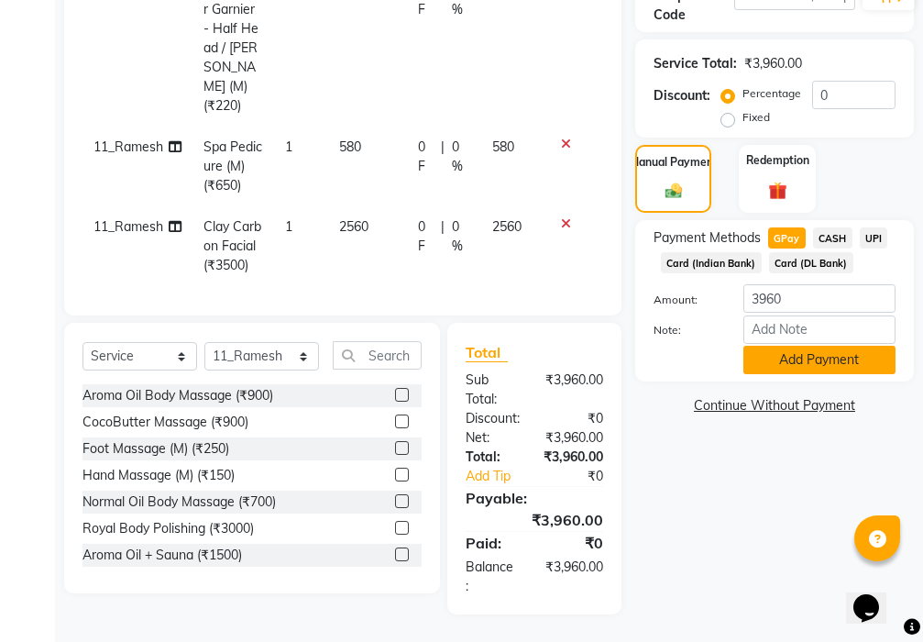
click at [821, 357] on button "Add Payment" at bounding box center [820, 360] width 152 height 28
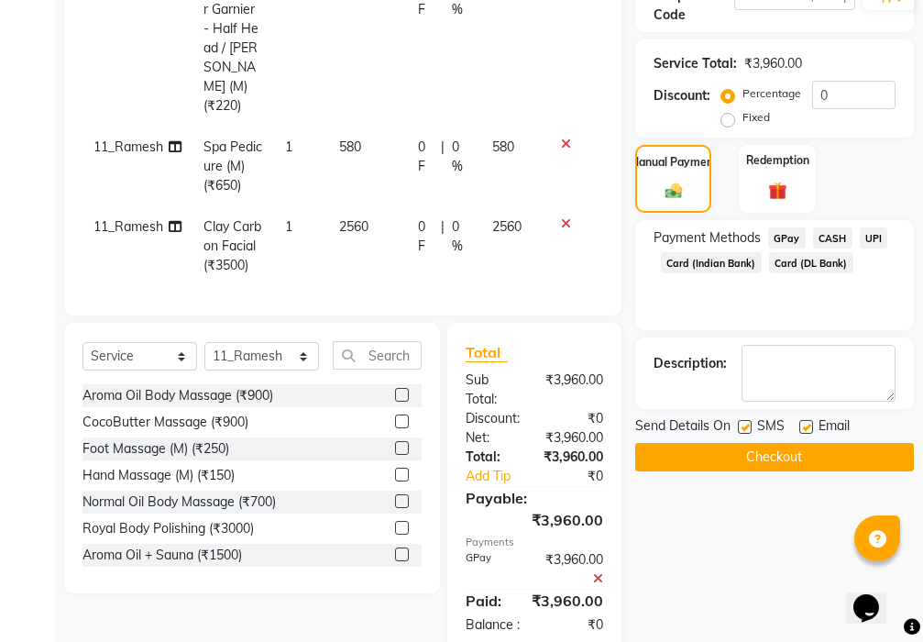
scroll to position [619, 0]
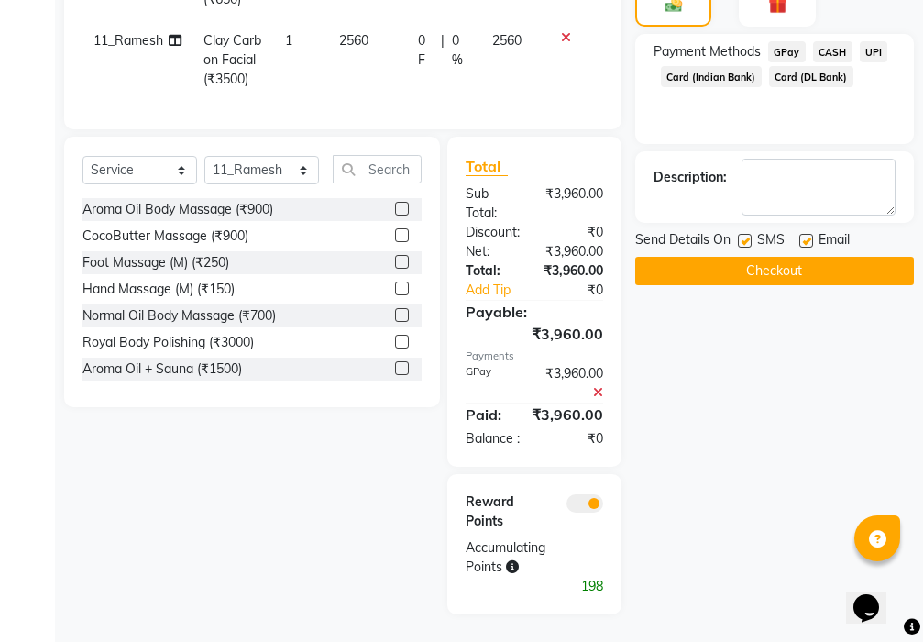
click at [765, 257] on button "Checkout" at bounding box center [774, 271] width 279 height 28
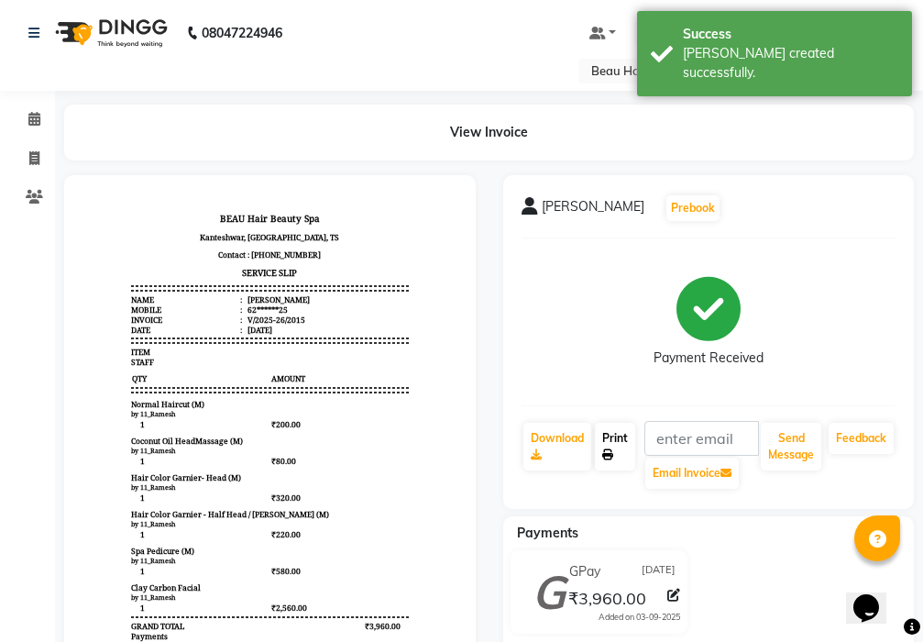
click at [616, 438] on link "Print" at bounding box center [615, 447] width 40 height 48
